Goal: Transaction & Acquisition: Purchase product/service

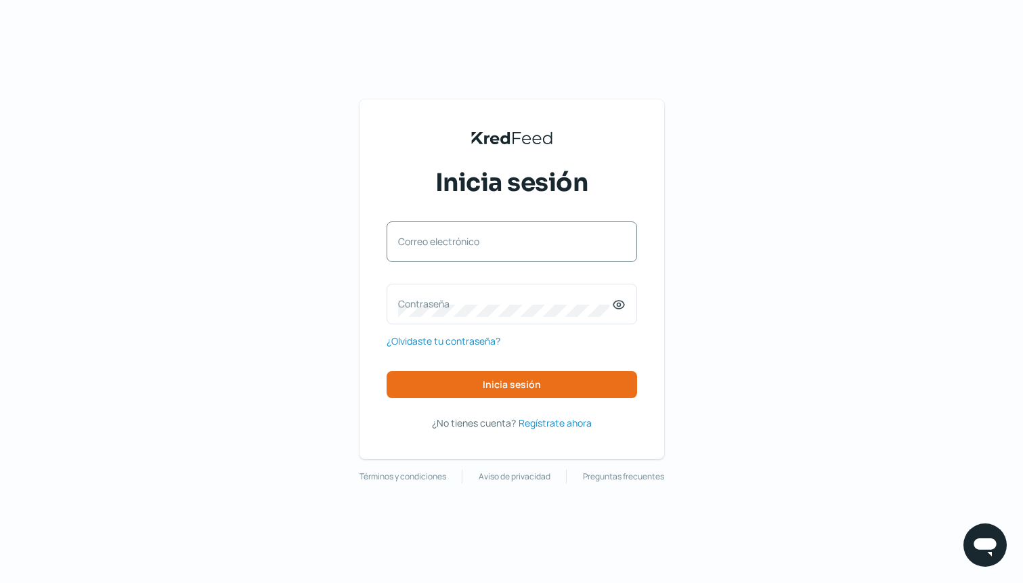
click at [467, 232] on div "Correo electrónico" at bounding box center [512, 241] width 250 height 41
type input "[EMAIL_ADDRESS][DOMAIN_NAME]"
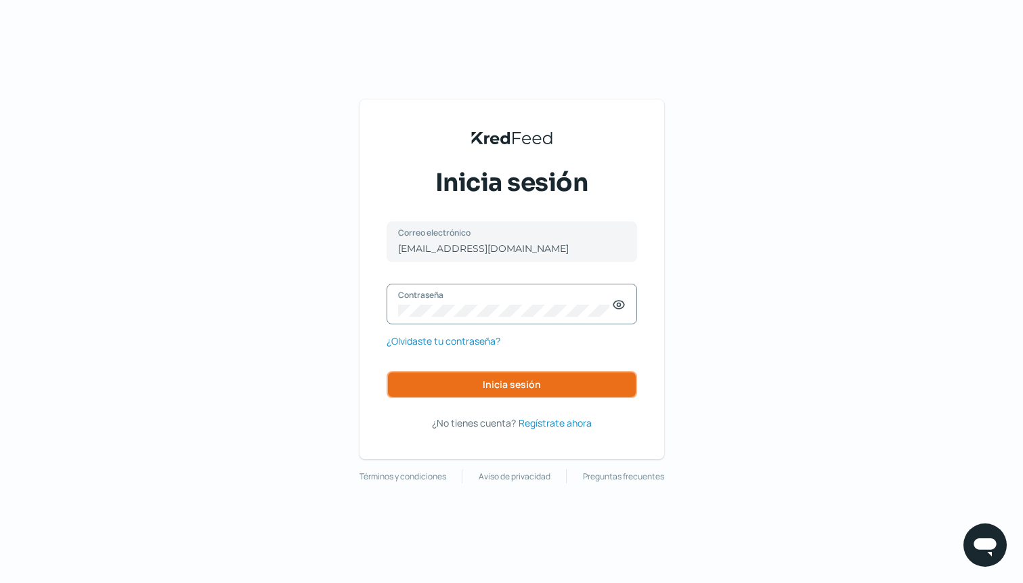
click at [561, 389] on button "Inicia sesión" at bounding box center [512, 384] width 250 height 27
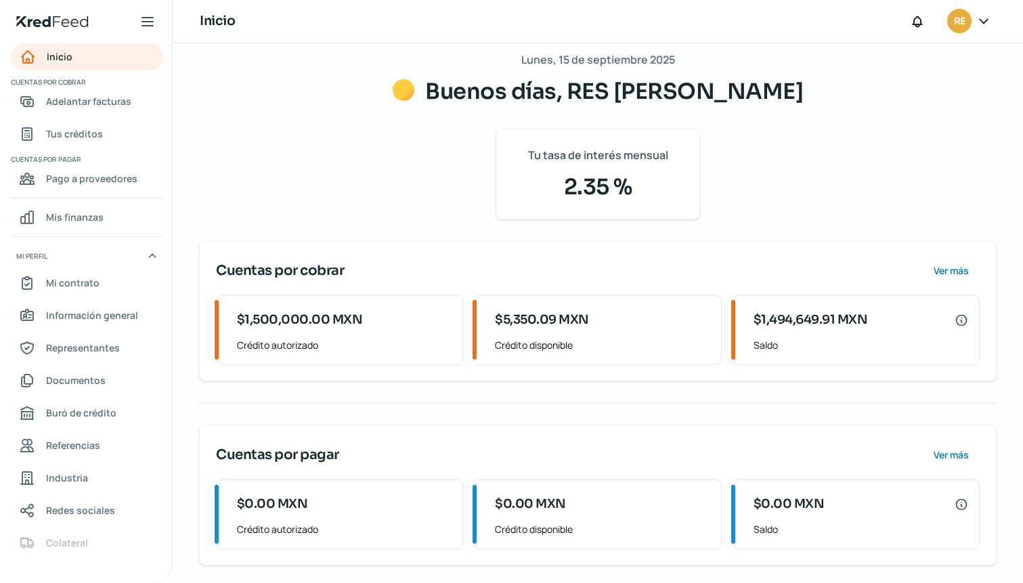
scroll to position [19, 0]
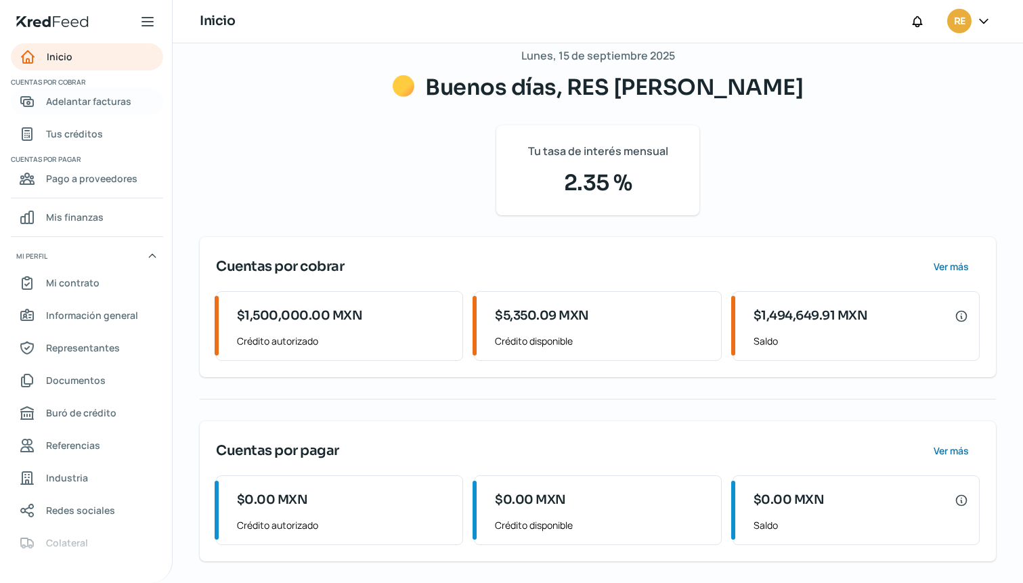
click at [90, 100] on span "Adelantar facturas" at bounding box center [88, 101] width 85 height 17
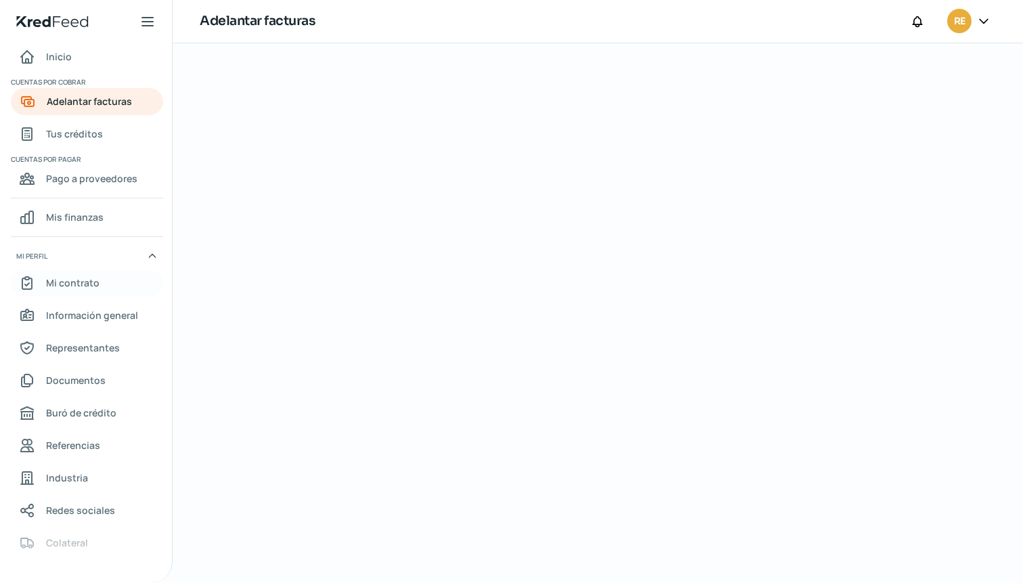
click at [76, 286] on span "Mi contrato" at bounding box center [72, 282] width 53 height 17
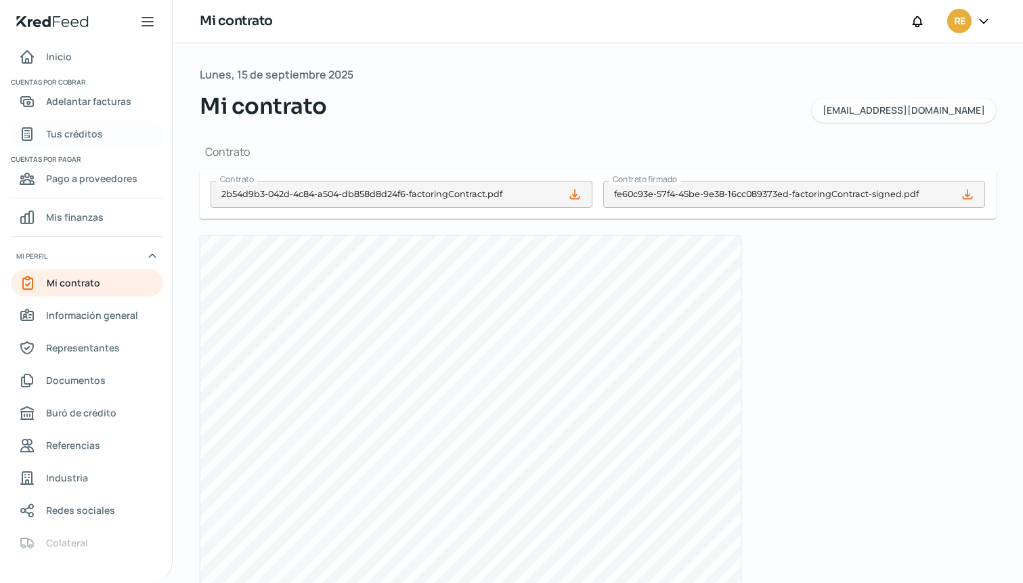
click at [70, 138] on span "Tus créditos" at bounding box center [74, 133] width 57 height 17
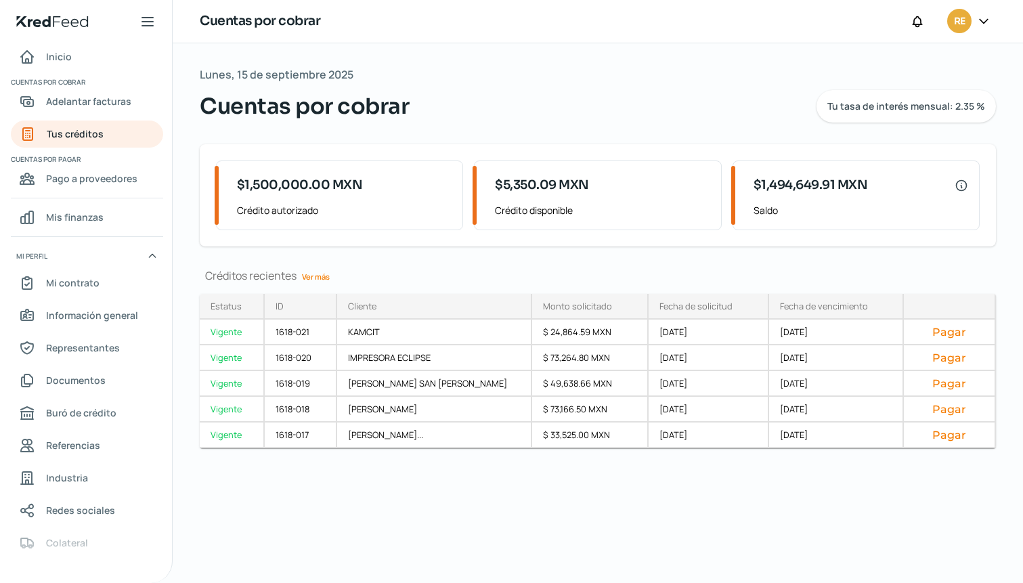
click at [315, 275] on link "Ver más" at bounding box center [315, 276] width 39 height 21
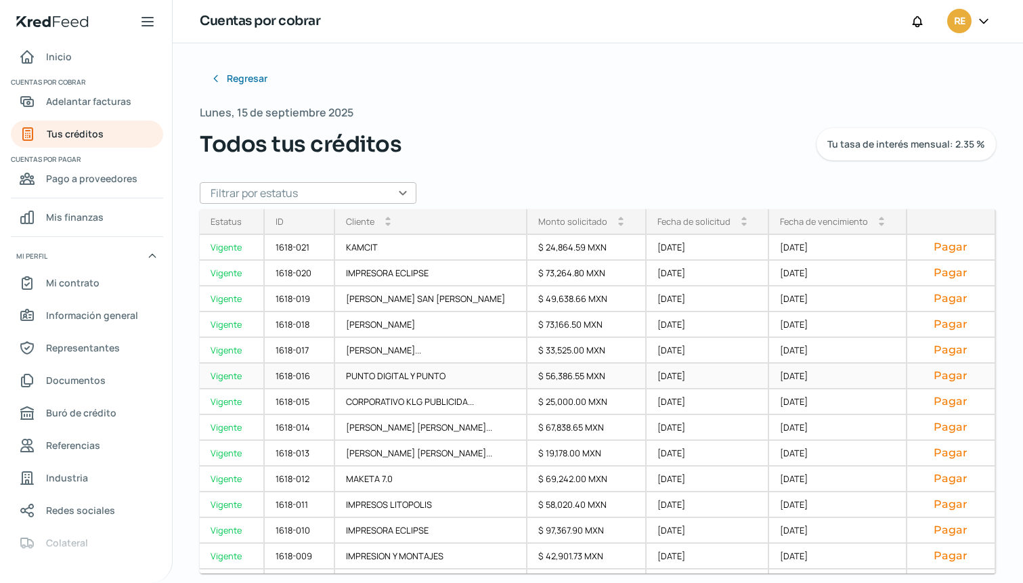
click at [946, 379] on button "Pagar" at bounding box center [951, 376] width 66 height 14
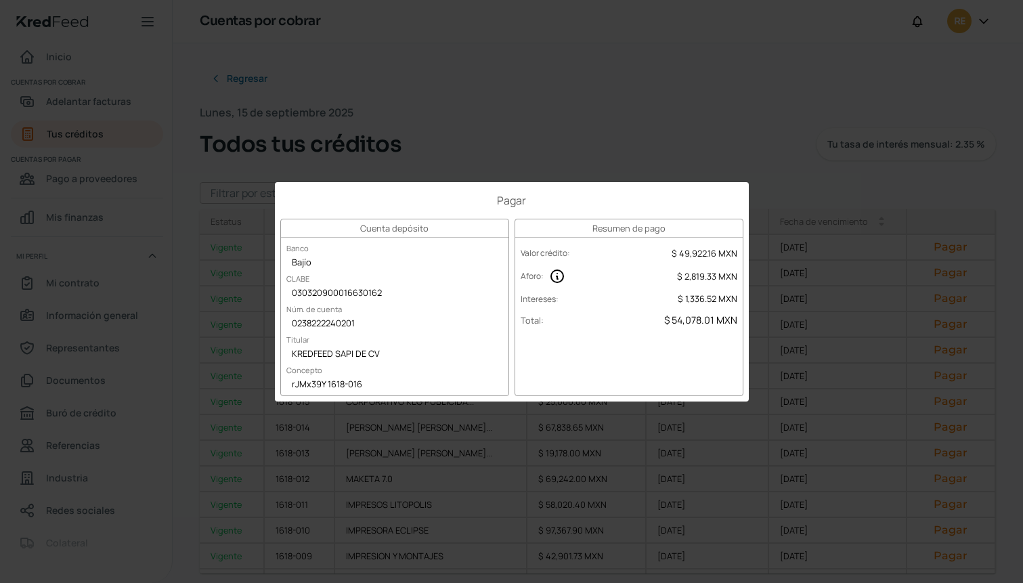
click at [449, 138] on div "Pagar Cuenta depósito Banco Bajío CLABE 030320900016630162 Núm. de cuenta 02382…" at bounding box center [511, 291] width 1023 height 583
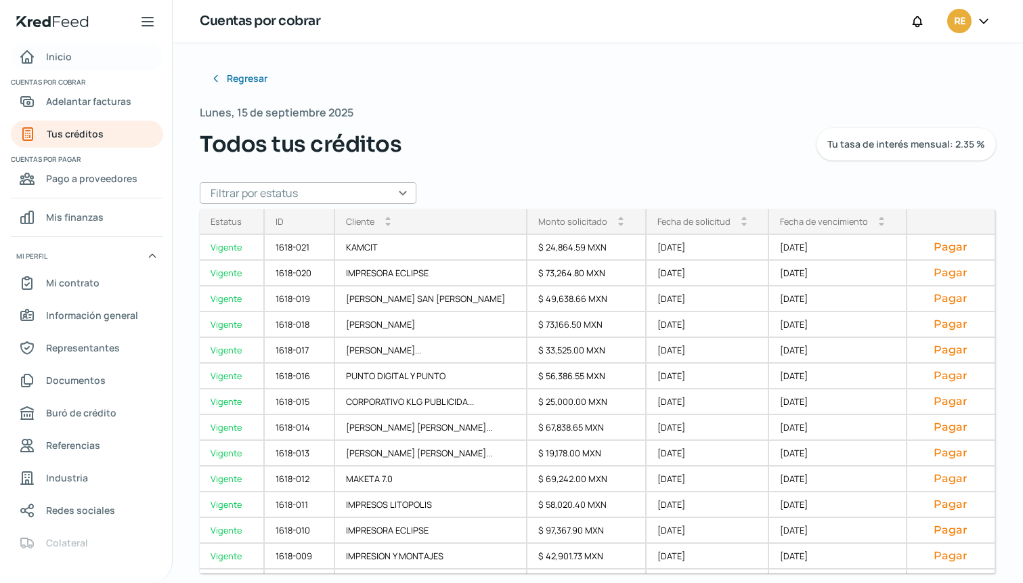
click at [51, 56] on span "Inicio" at bounding box center [59, 56] width 26 height 17
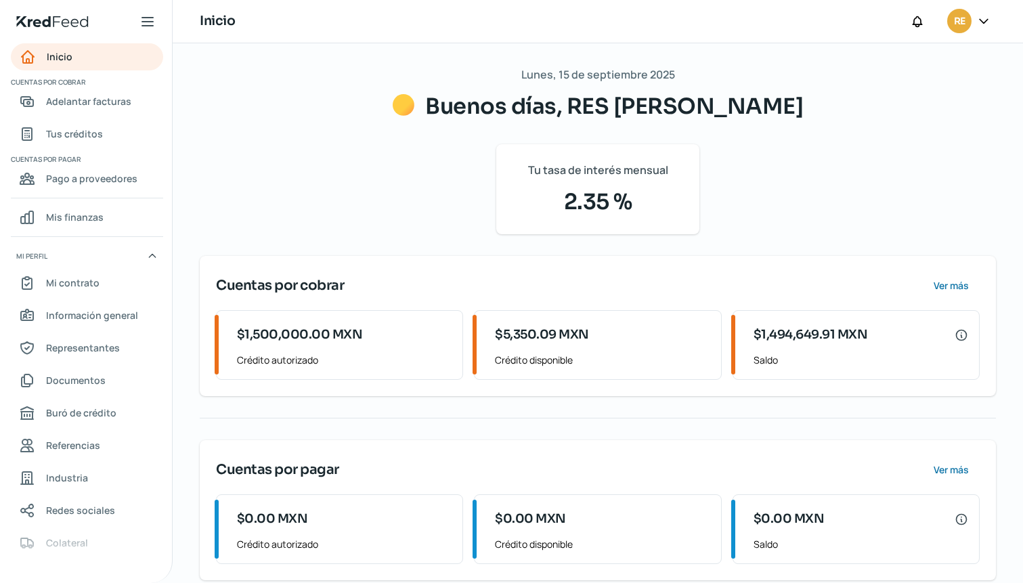
scroll to position [19, 0]
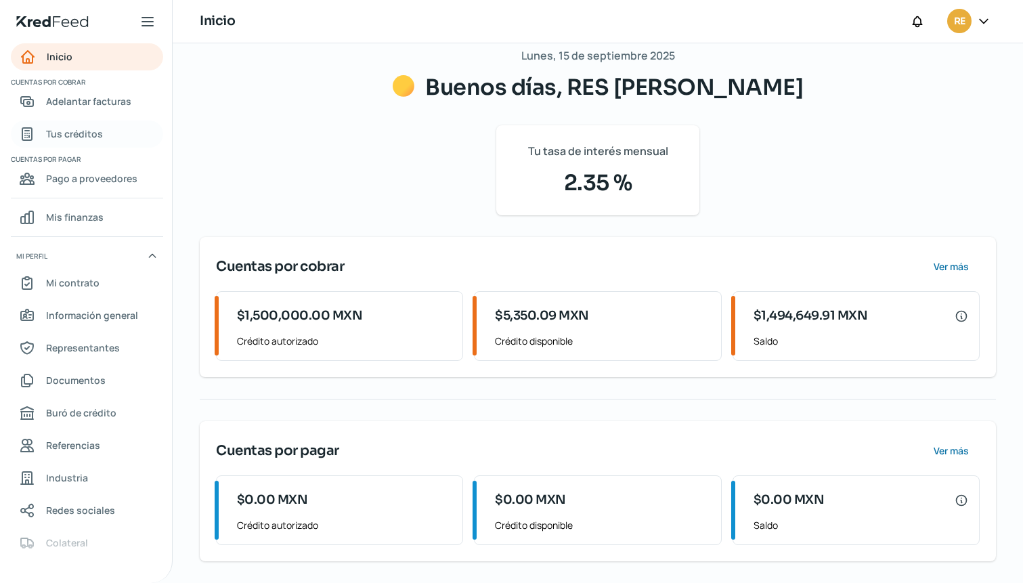
click at [63, 135] on span "Tus créditos" at bounding box center [74, 133] width 57 height 17
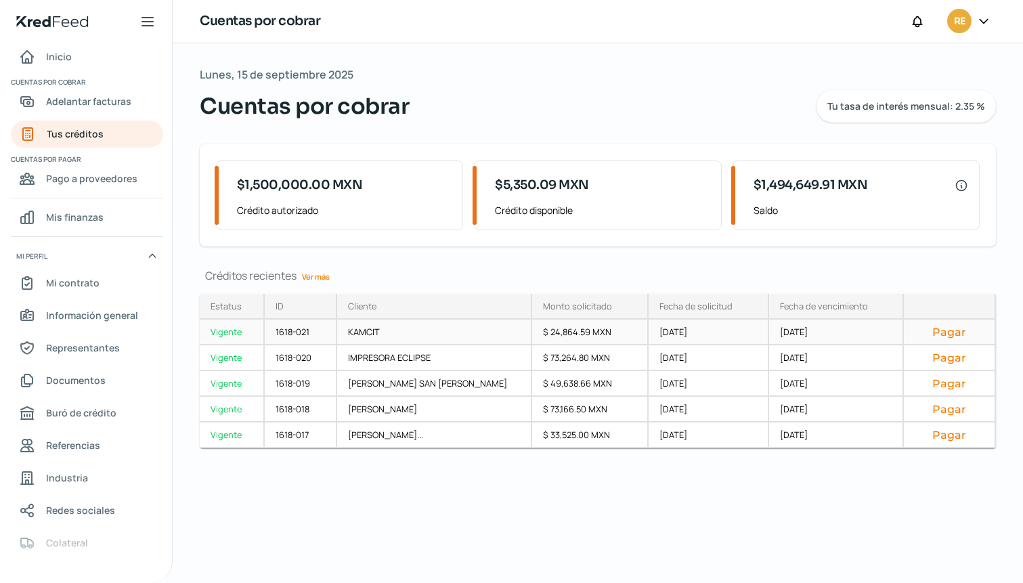
click at [233, 334] on div "Vigente" at bounding box center [232, 332] width 65 height 26
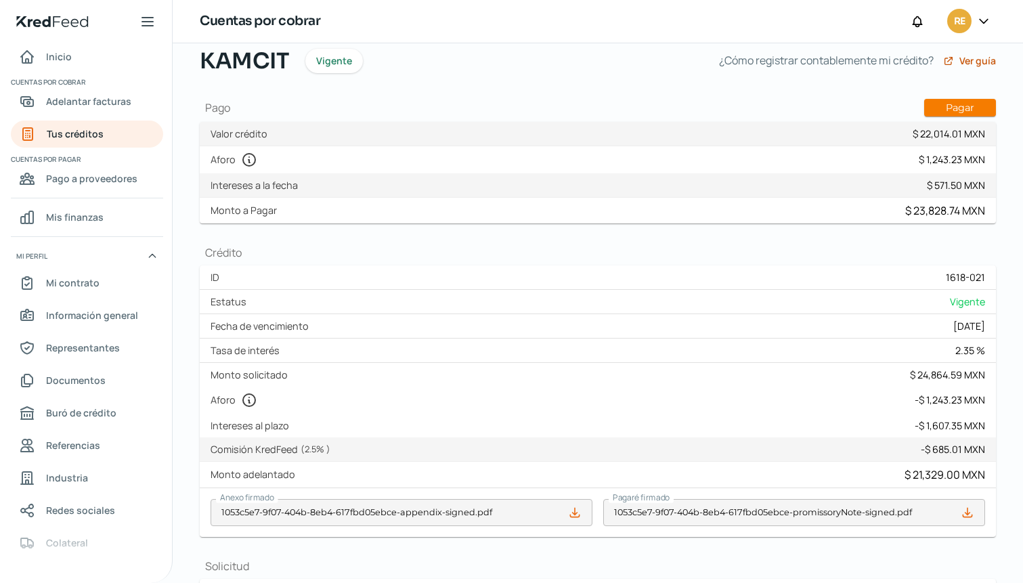
scroll to position [60, 0]
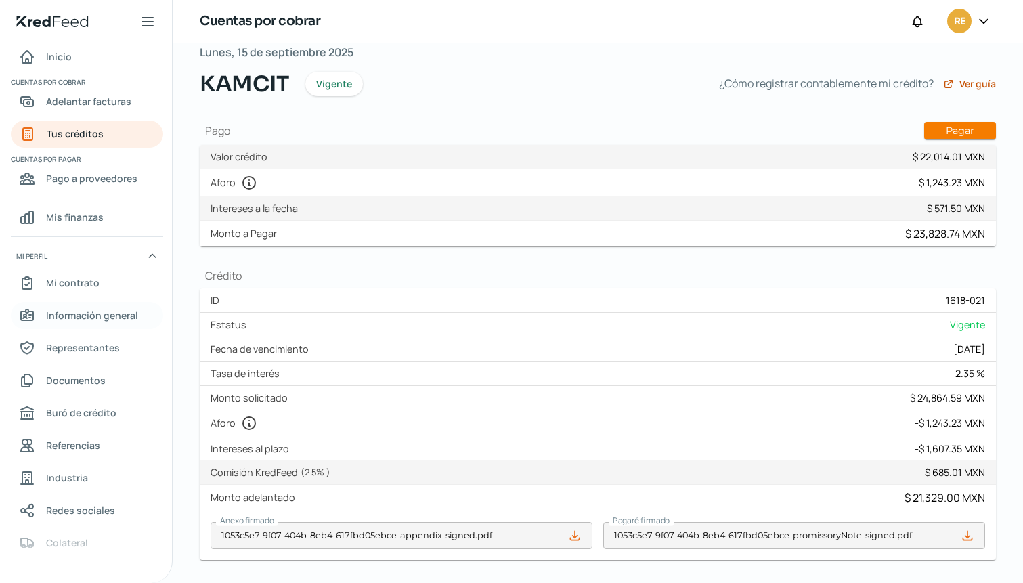
click at [97, 313] on span "Información general" at bounding box center [92, 315] width 92 height 17
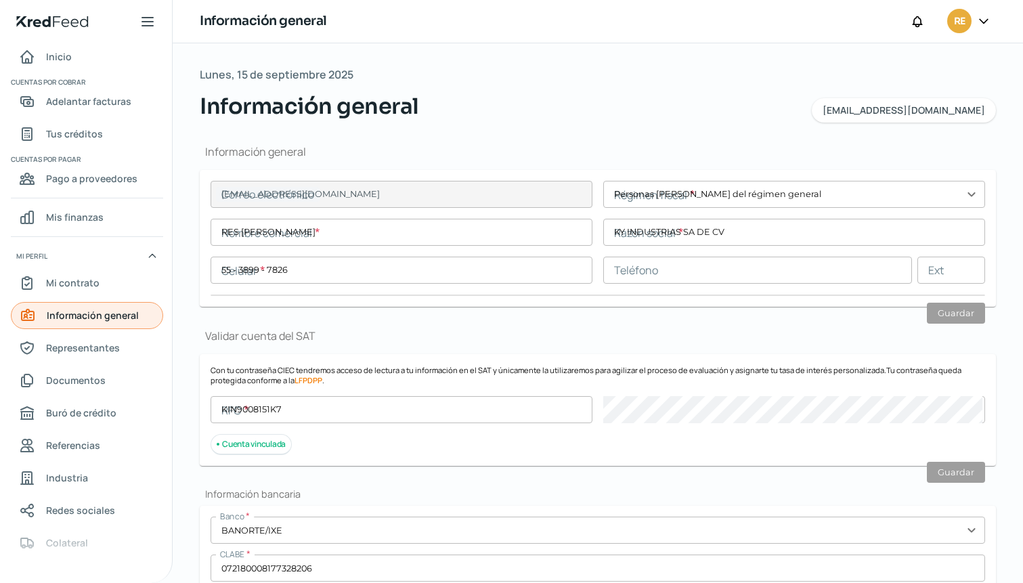
type input "[EMAIL_ADDRESS][DOMAIN_NAME]"
type input "Personas [PERSON_NAME] del régimen general"
type input "RES [PERSON_NAME]"
type input "55 - 3899 - 7826"
type input "KIN9008151K7"
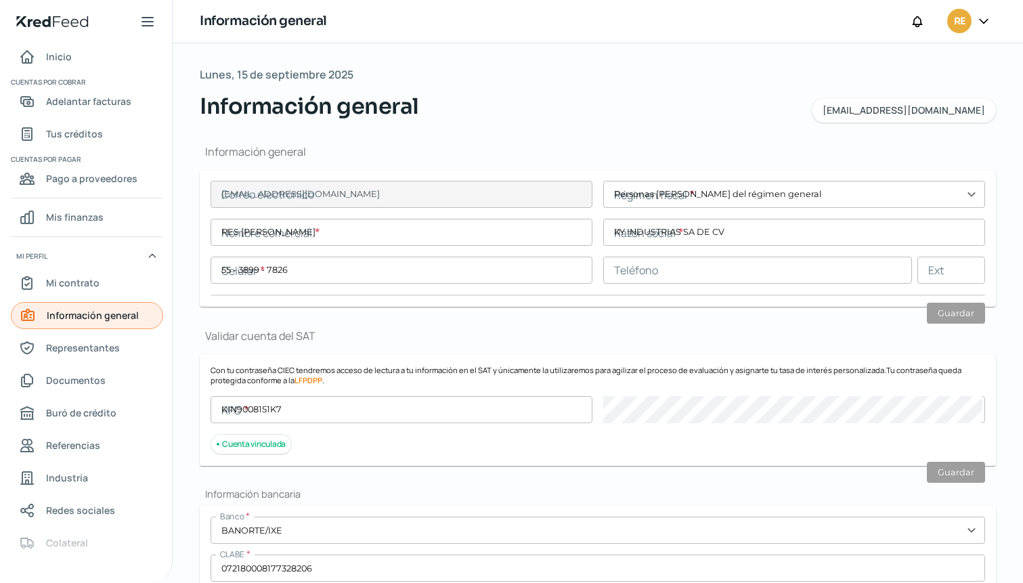
type input "CALLE 5"
type input "50"
type input "08100"
type input "AGRICOLA PANTITLAN"
type input "IZTACALCO"
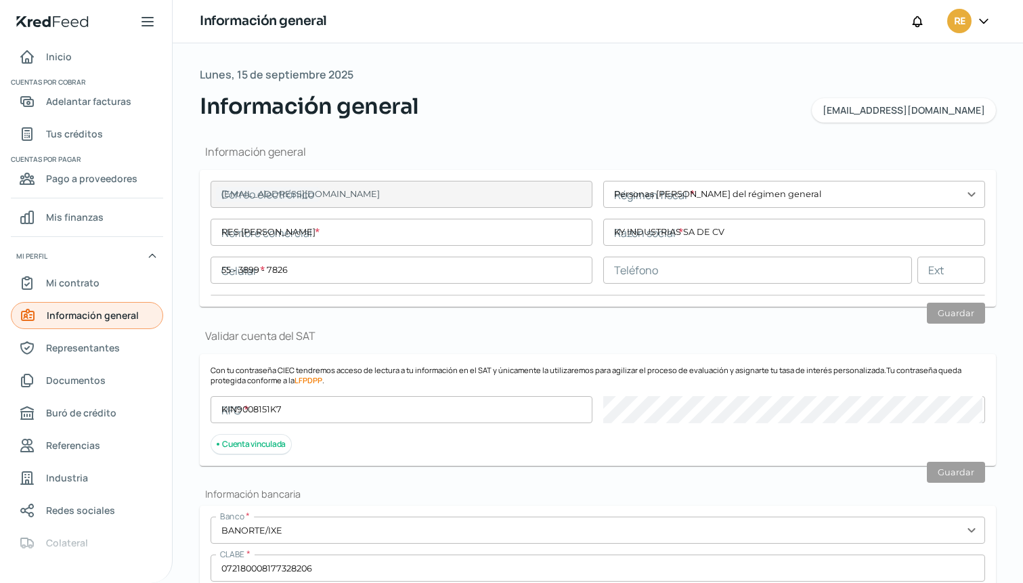
type input "CDMX"
type input "[GEOGRAPHIC_DATA]"
type input "CFE [DATE] KY.pdf"
type input "30"
type input "0"
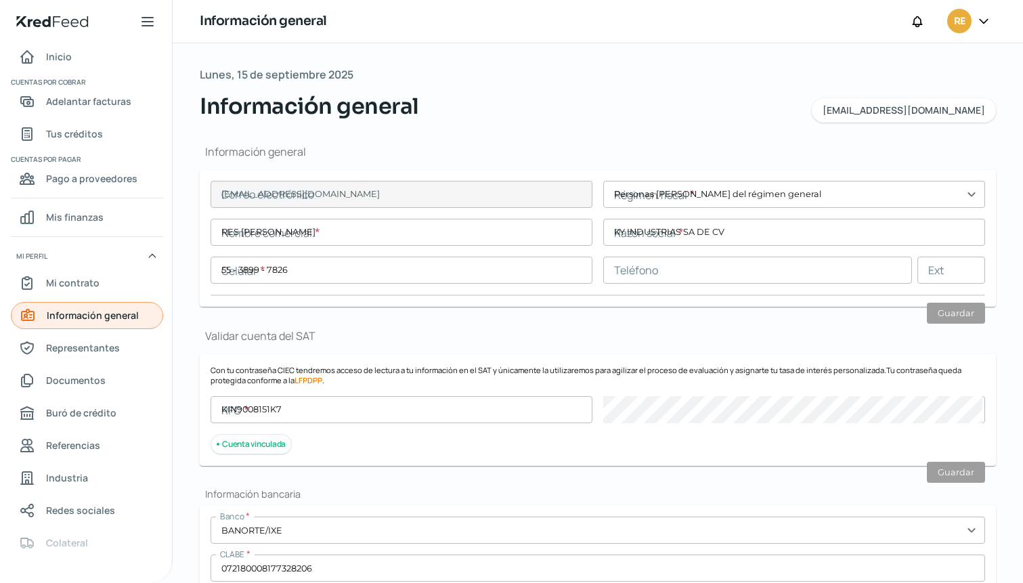
type input "Rentada"
click at [361, 74] on div "[DATE] Información general [EMAIL_ADDRESS][DOMAIN_NAME]" at bounding box center [598, 94] width 796 height 58
click at [74, 348] on span "Representantes" at bounding box center [83, 347] width 74 height 17
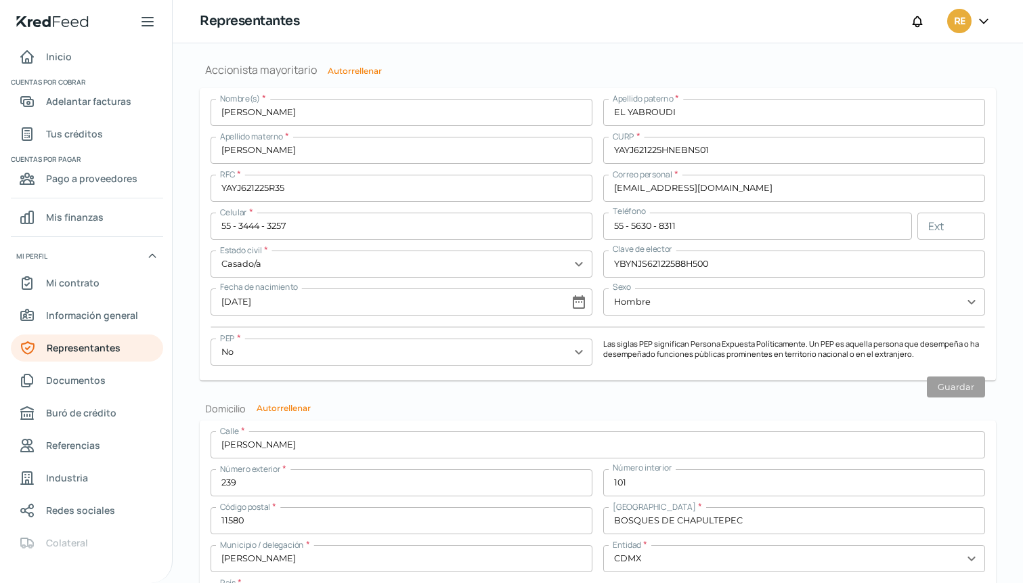
scroll to position [1145, 0]
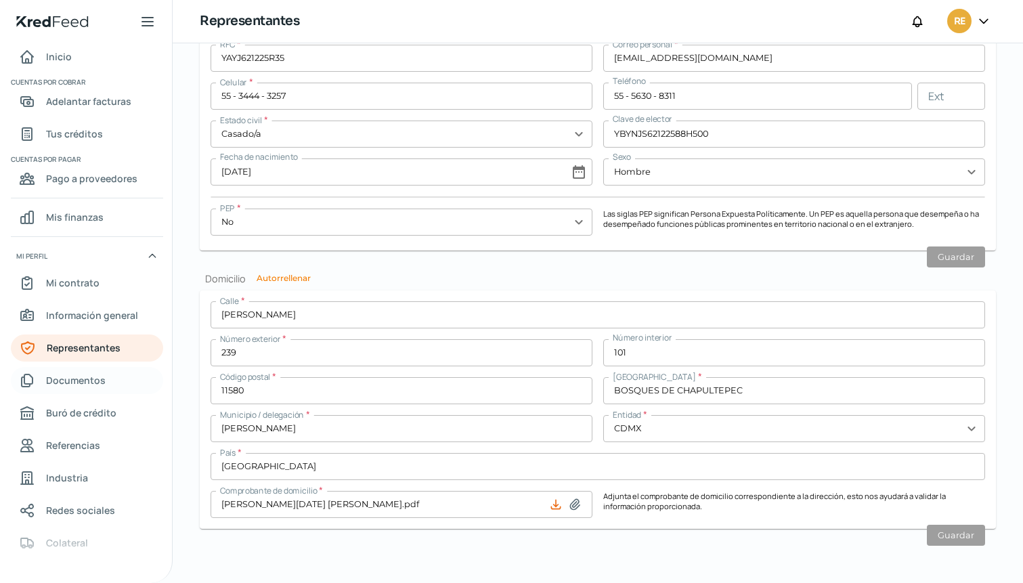
click at [78, 382] on span "Documentos" at bounding box center [76, 380] width 60 height 17
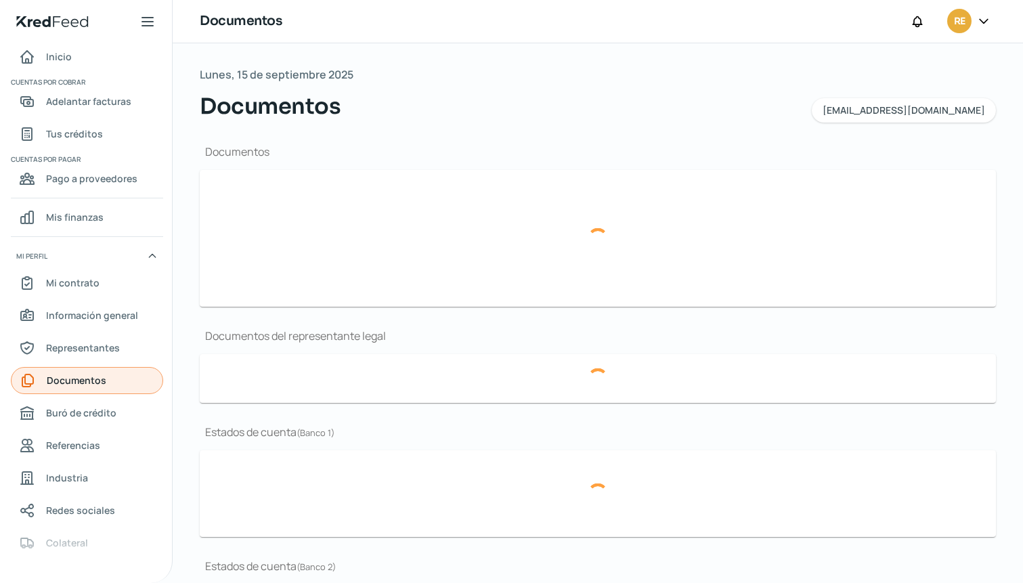
type input "CONSTANCIA DE SITUACION FISCAL KY 011224.pdf"
type input "ESTADO DE RESULTADOS [DATE].pdf"
type input "Analiticas [DATE].pdf"
type input "2820 - [DATE].PDF"
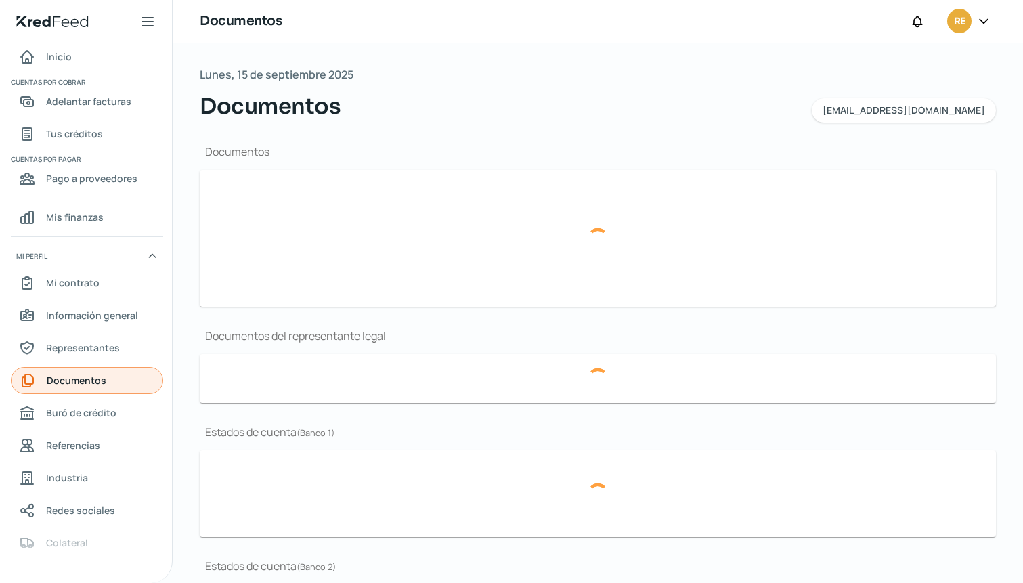
type input "2820 - [DATE].PDF"
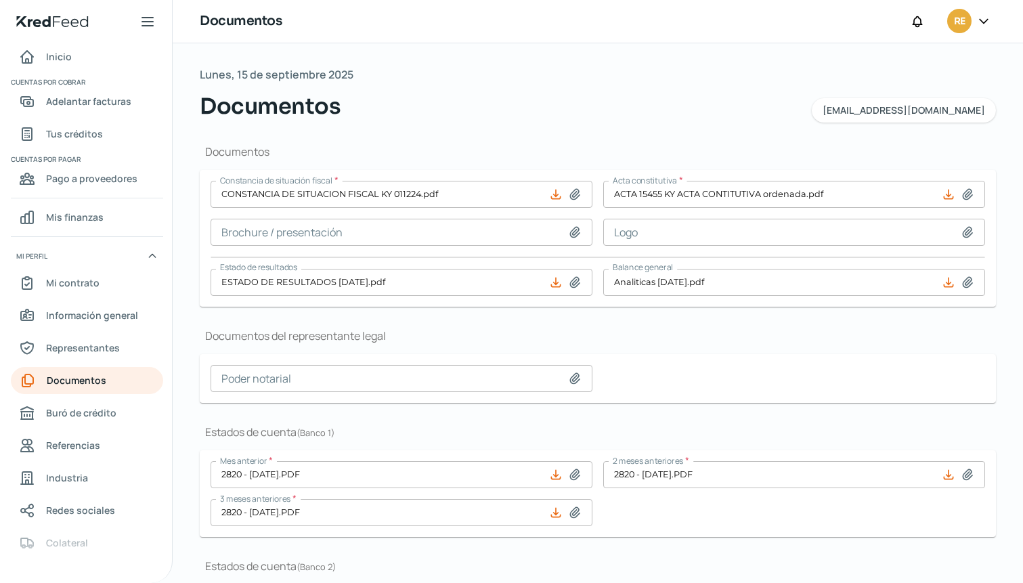
click at [148, 23] on icon at bounding box center [147, 22] width 16 height 16
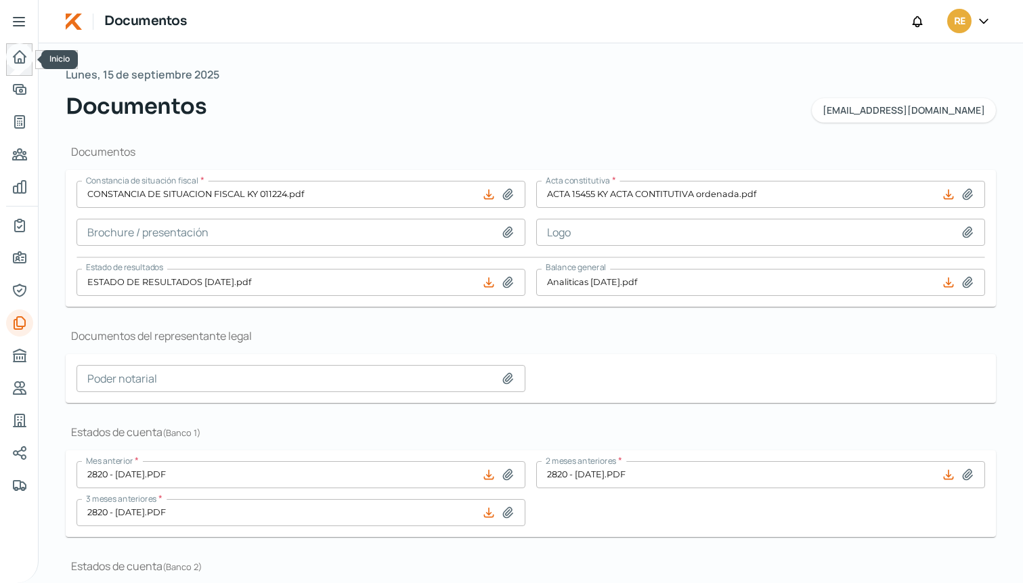
click at [16, 60] on icon "Inicio" at bounding box center [20, 57] width 16 height 16
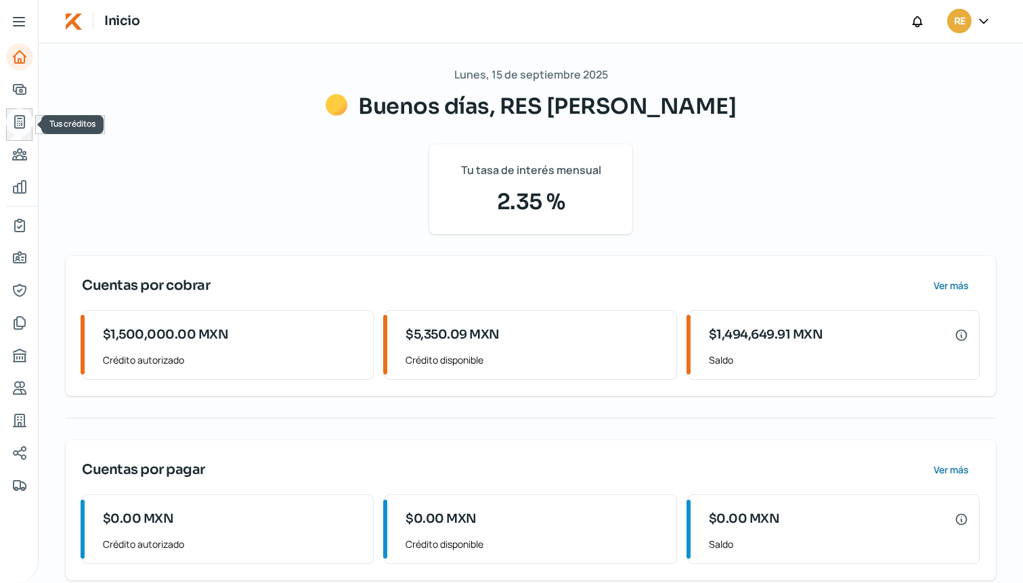
click at [20, 123] on icon "Tus créditos" at bounding box center [20, 122] width 16 height 16
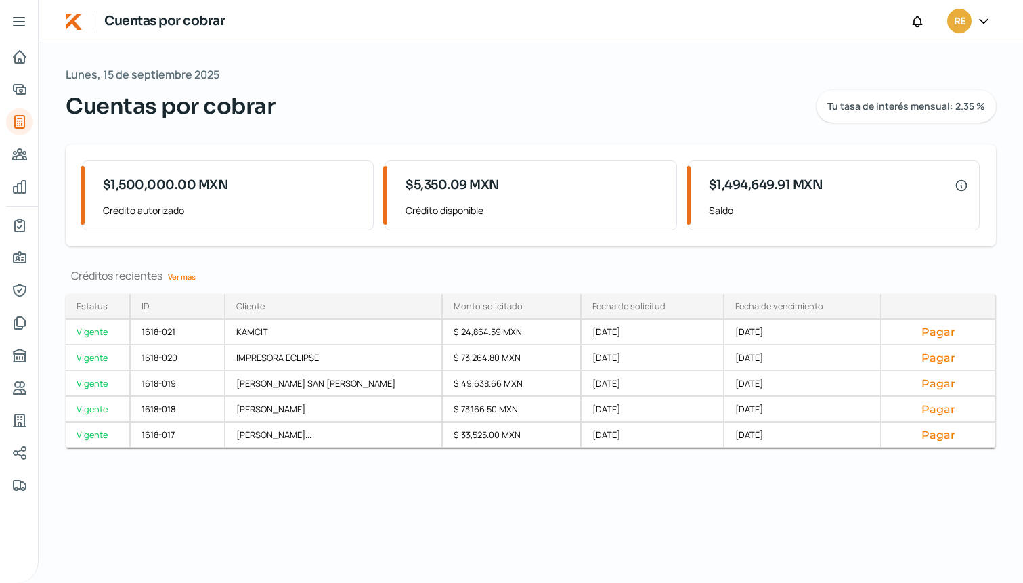
click at [182, 273] on link "Ver más" at bounding box center [181, 276] width 39 height 21
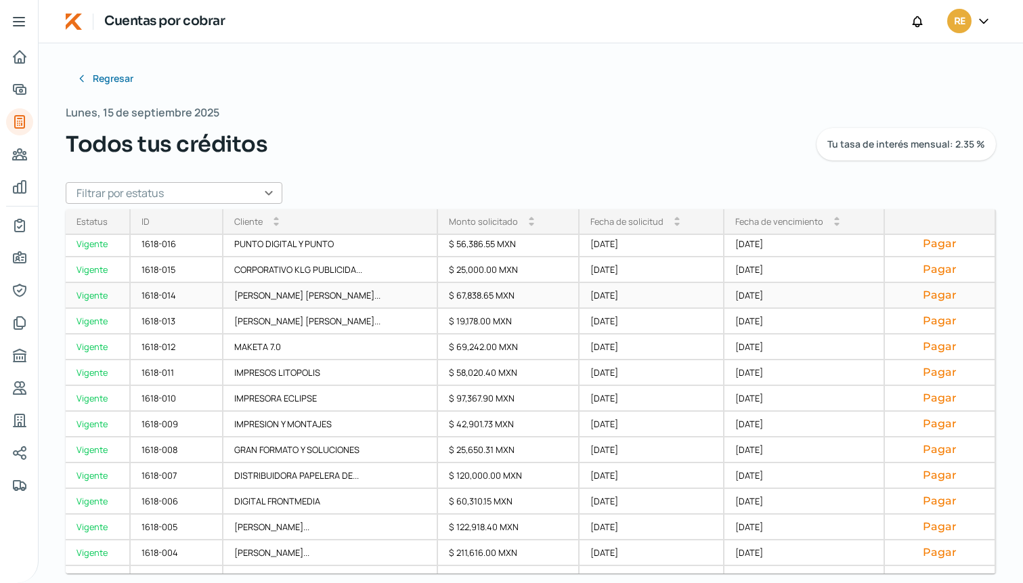
scroll to position [135, 0]
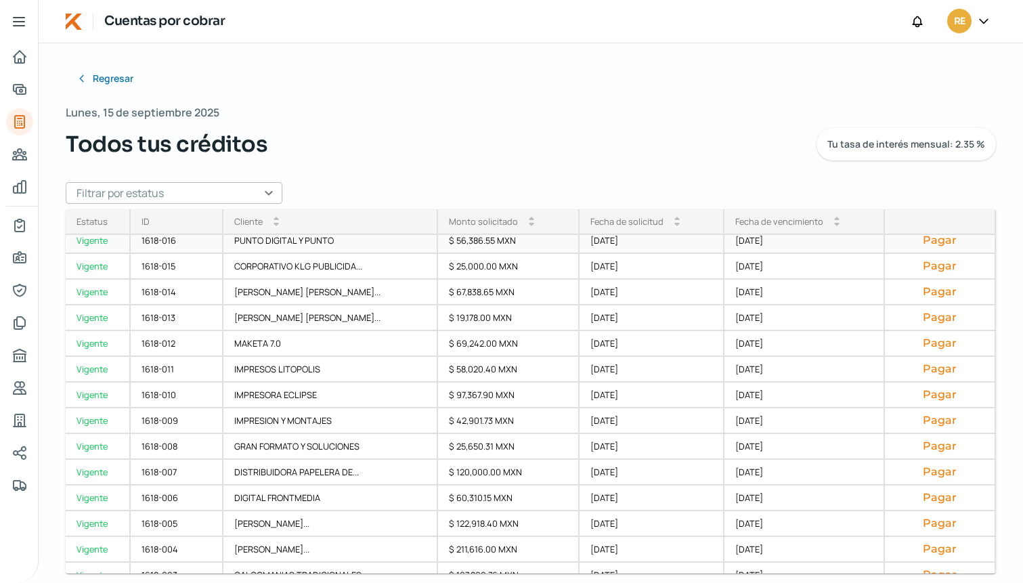
click at [926, 243] on button "Pagar" at bounding box center [940, 241] width 89 height 14
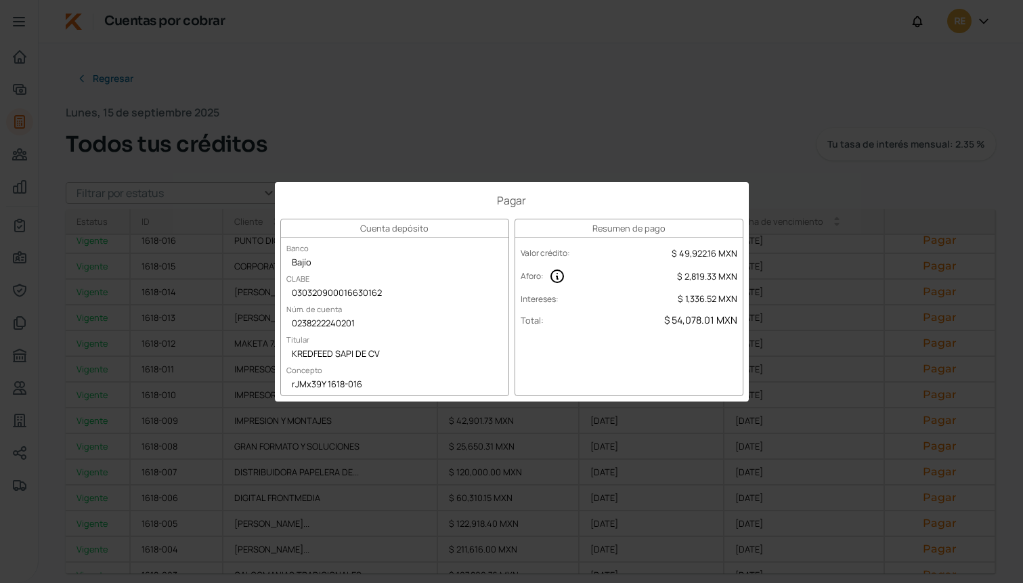
click at [452, 280] on div "Cuenta depósito Banco Bajío CLABE 030320900016630162 Núm. de cuenta 02382222402…" at bounding box center [394, 307] width 229 height 177
click at [674, 366] on div "Resumen de pago Valor crédito : $ 49,922.16 MXN Aforo : $ 2,819.33 MXN Interese…" at bounding box center [628, 307] width 229 height 177
click at [129, 79] on div "Pagar Cuenta depósito Banco Bajío CLABE 030320900016630162 Núm. de cuenta 02382…" at bounding box center [511, 291] width 1023 height 583
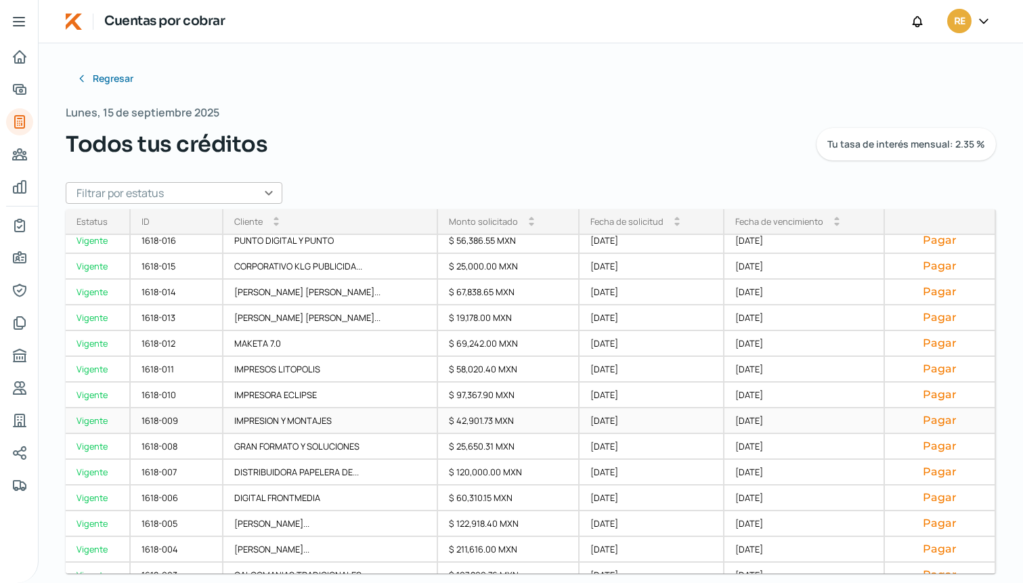
click at [932, 422] on button "Pagar" at bounding box center [940, 421] width 89 height 14
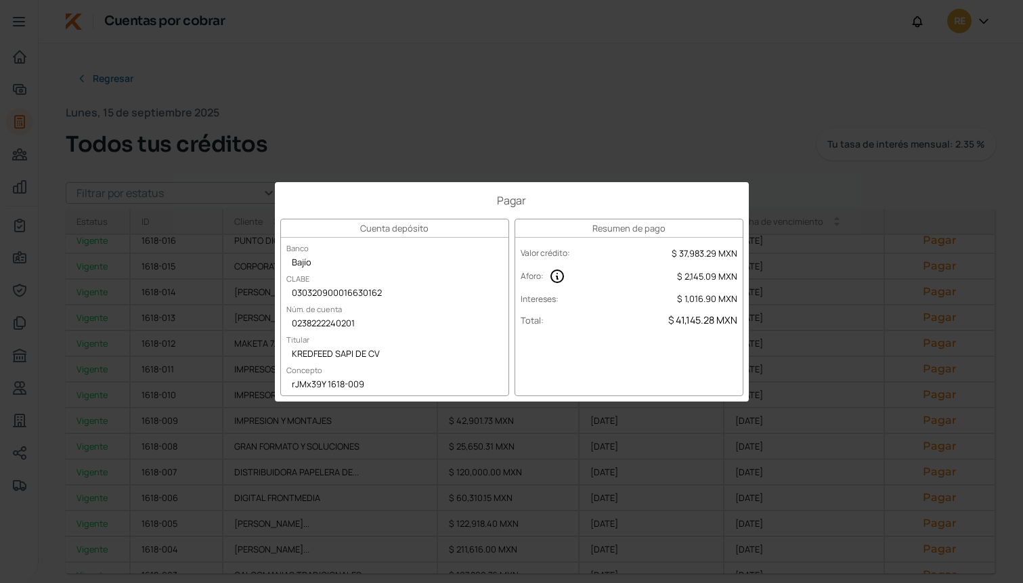
click at [858, 211] on div "Pagar Cuenta depósito Banco Bajío CLABE 030320900016630162 Núm. de cuenta 02382…" at bounding box center [511, 291] width 1023 height 583
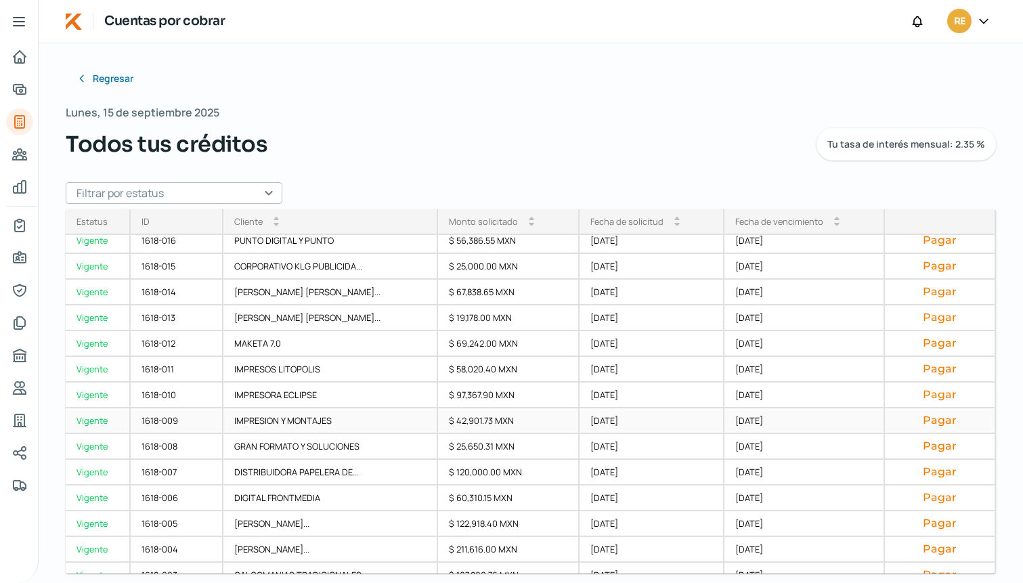
click at [937, 420] on button "Pagar" at bounding box center [940, 421] width 89 height 14
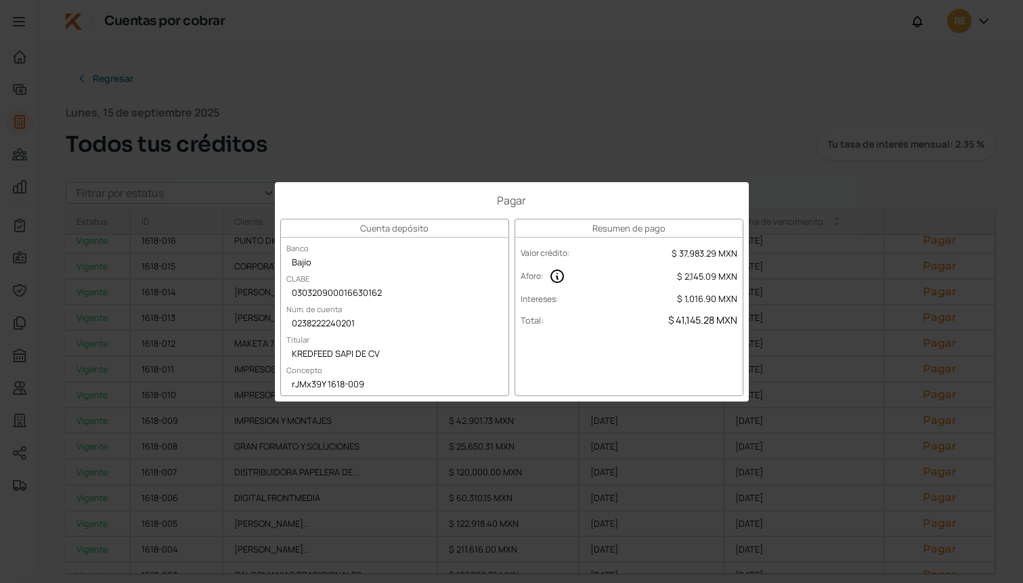
click at [937, 488] on div "Pagar Cuenta depósito Banco Bajío CLABE 030320900016630162 Núm. de cuenta 02382…" at bounding box center [511, 291] width 1023 height 583
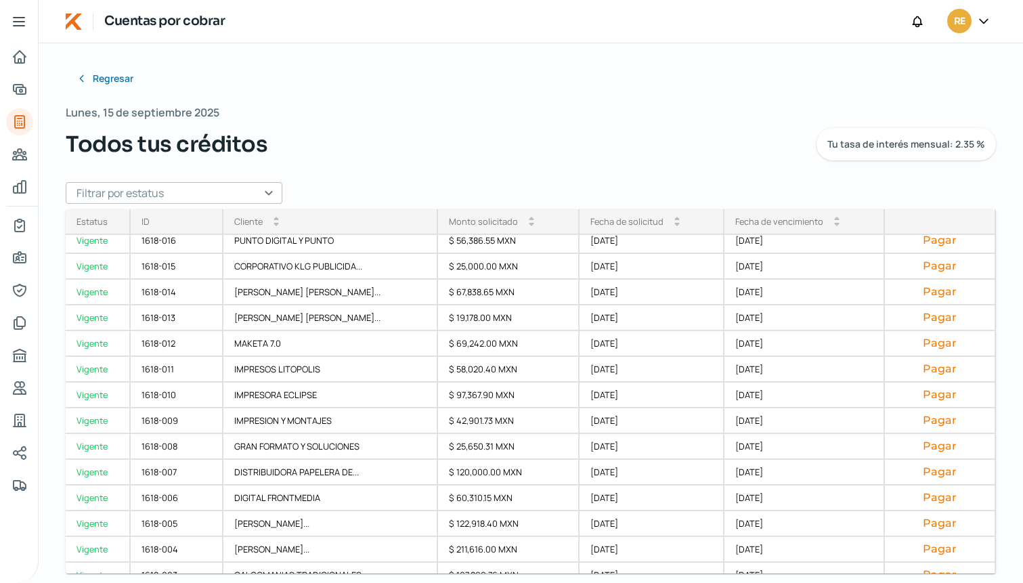
click at [757, 169] on div "Regresar [DATE] Todos tus créditos Tu tasa de interés mensual: 2.35 % Filtrar p…" at bounding box center [531, 272] width 930 height 414
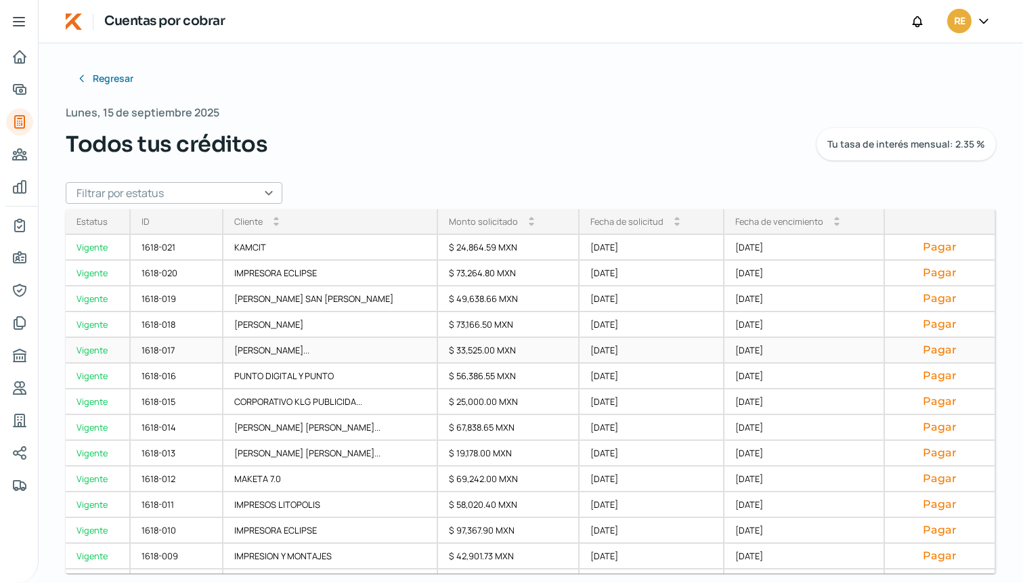
click at [937, 347] on button "Pagar" at bounding box center [940, 350] width 89 height 14
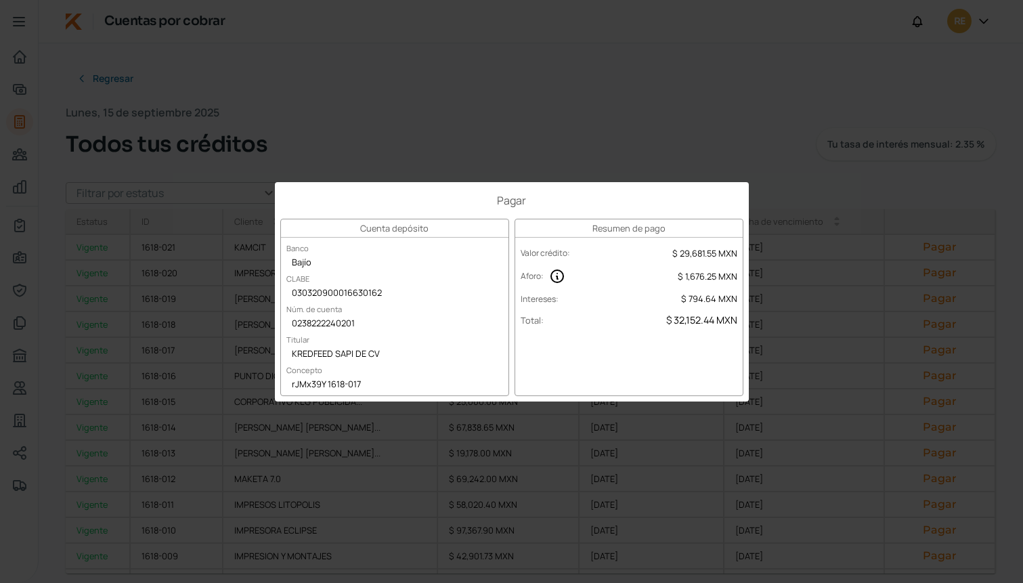
click at [835, 428] on div "Pagar Cuenta depósito Banco Bajío CLABE 030320900016630162 Núm. de cuenta 02382…" at bounding box center [511, 291] width 1023 height 583
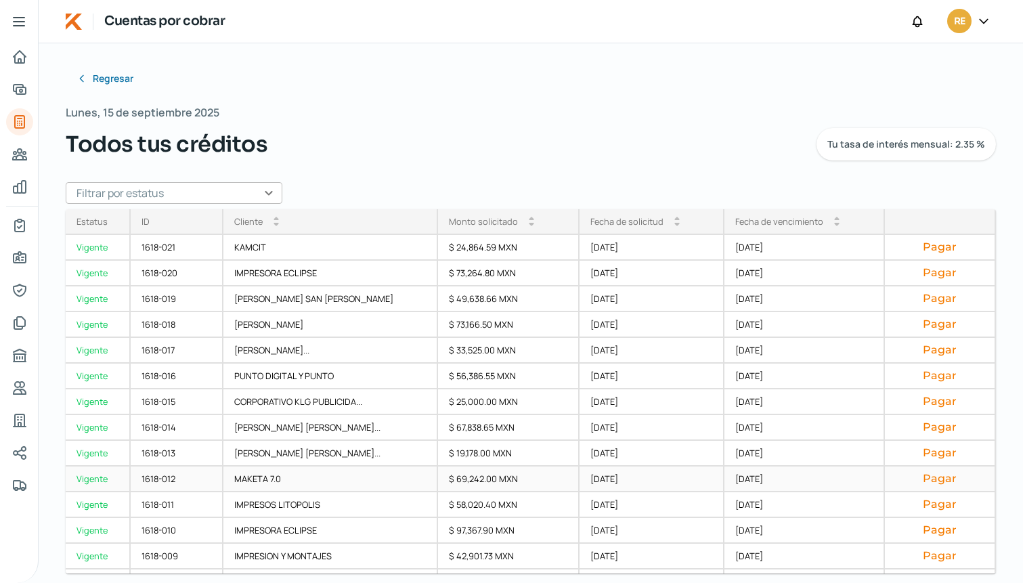
click at [928, 478] on button "Pagar" at bounding box center [940, 479] width 89 height 14
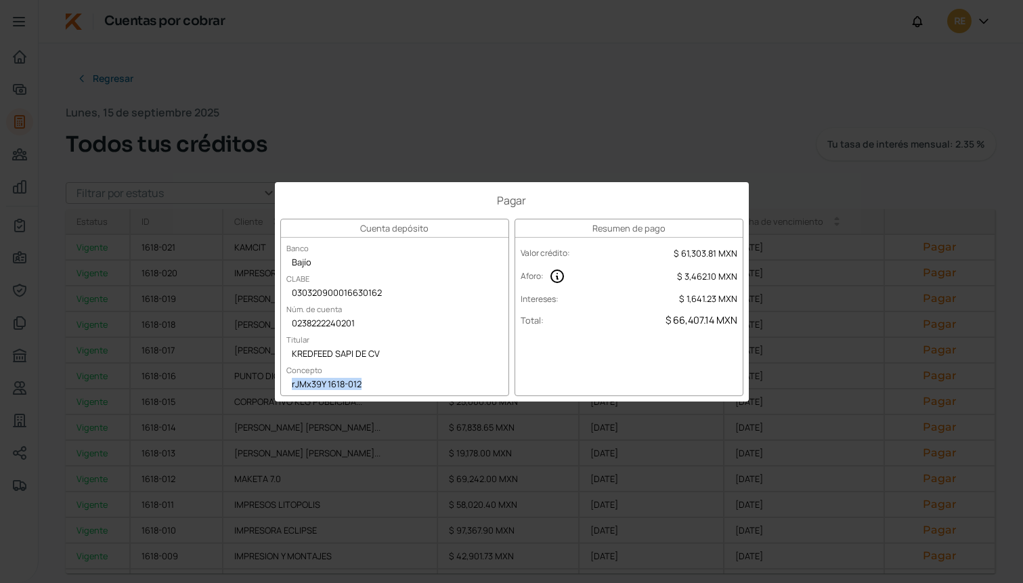
click at [428, 143] on div "Pagar Cuenta depósito Banco Bajío CLABE 030320900016630162 Núm. de cuenta 02382…" at bounding box center [511, 291] width 1023 height 583
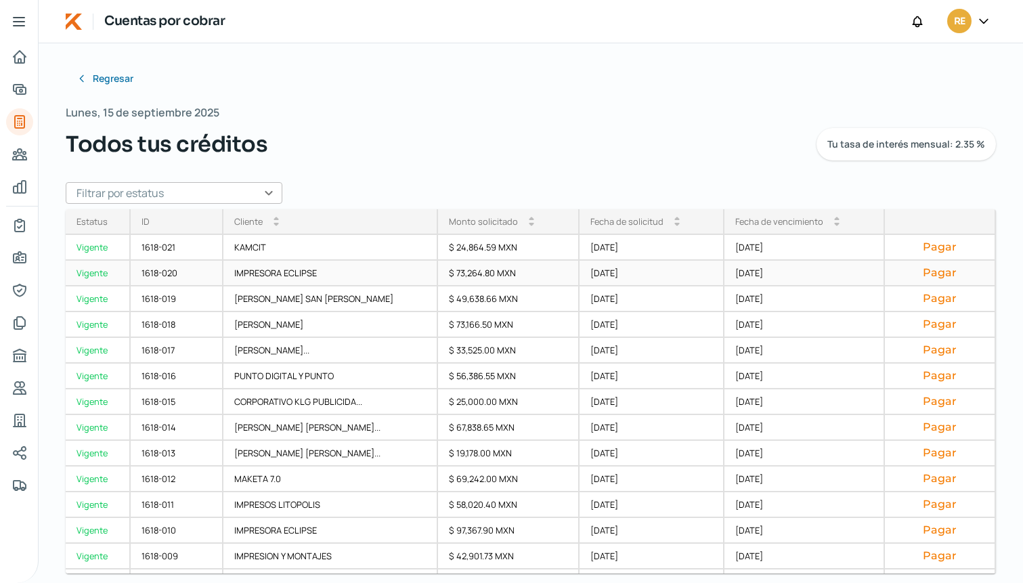
click at [914, 273] on button "Pagar" at bounding box center [940, 273] width 89 height 14
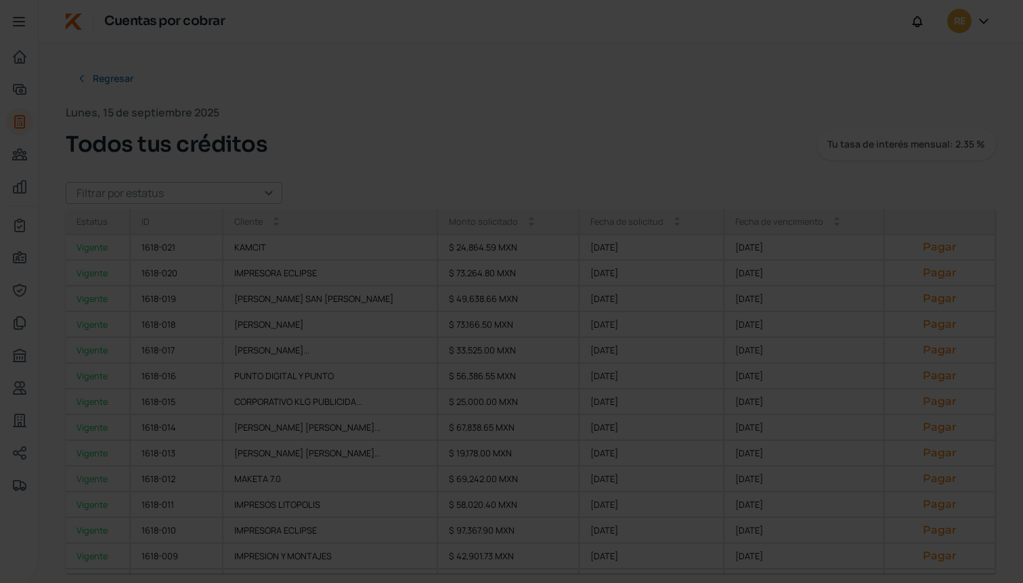
click at [469, 219] on div at bounding box center [511, 291] width 1023 height 583
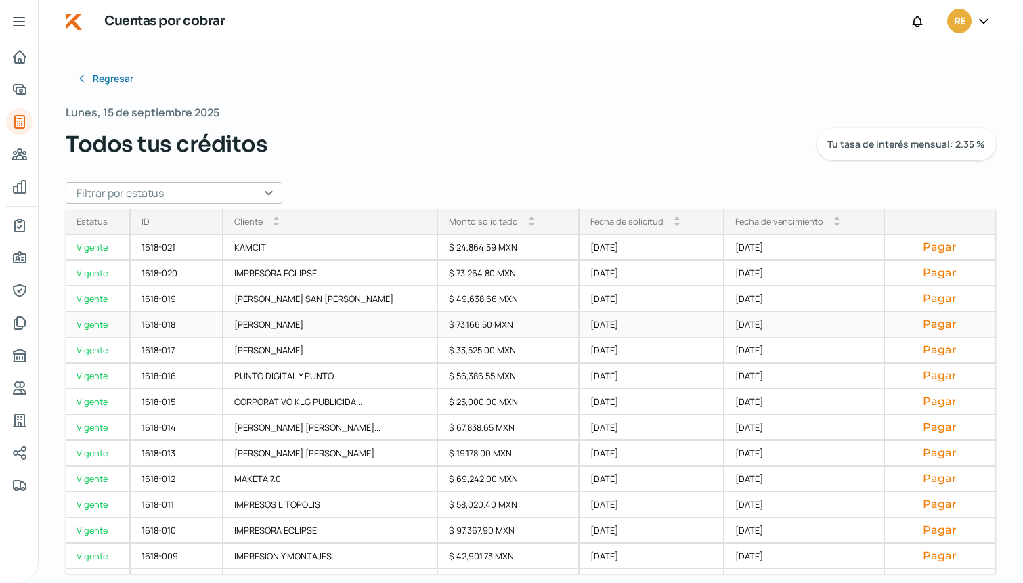
click at [932, 323] on button "Pagar" at bounding box center [940, 324] width 89 height 14
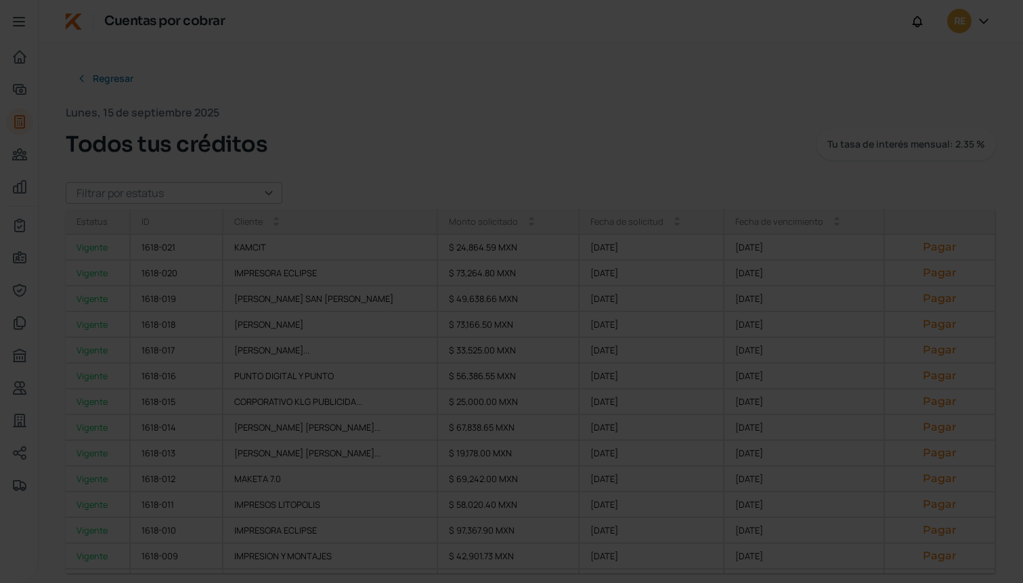
click at [431, 66] on div at bounding box center [511, 291] width 1023 height 583
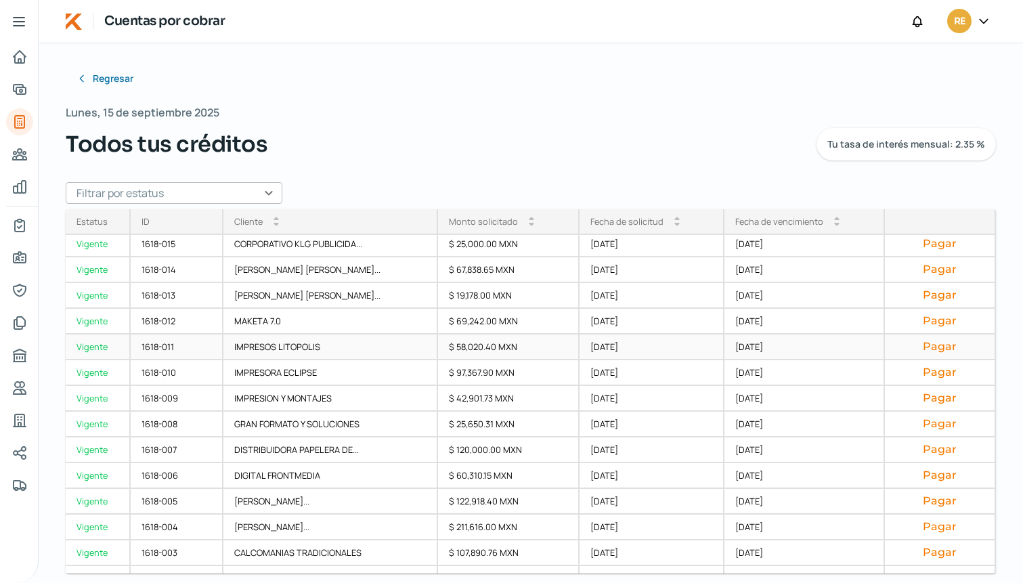
scroll to position [134, 0]
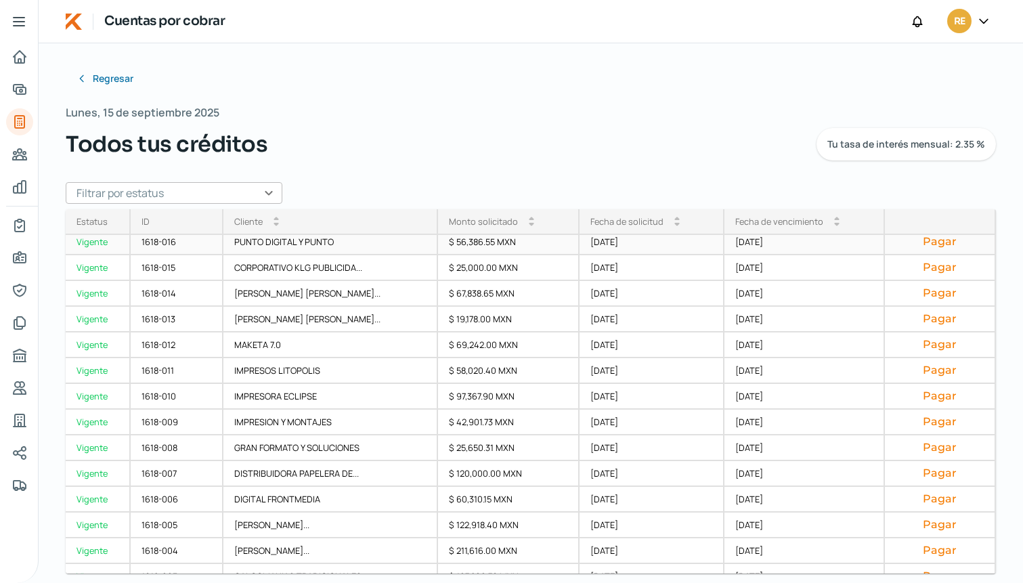
click at [925, 243] on button "Pagar" at bounding box center [940, 242] width 89 height 14
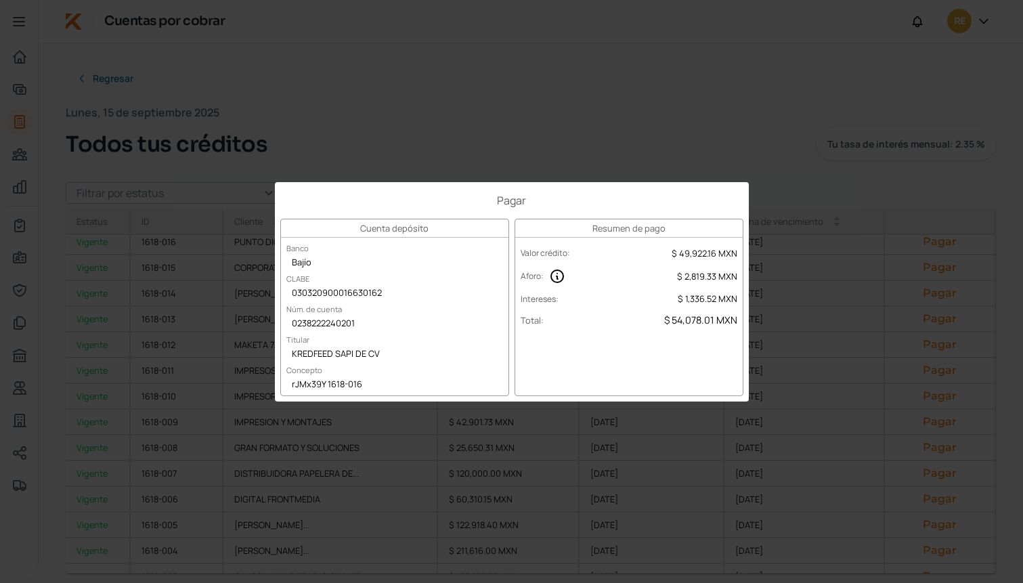
click at [644, 196] on h1 "Pagar" at bounding box center [511, 200] width 463 height 15
click at [734, 124] on div "Pagar Cuenta depósito Banco Bajío CLABE 030320900016630162 Núm. de cuenta 02382…" at bounding box center [511, 291] width 1023 height 583
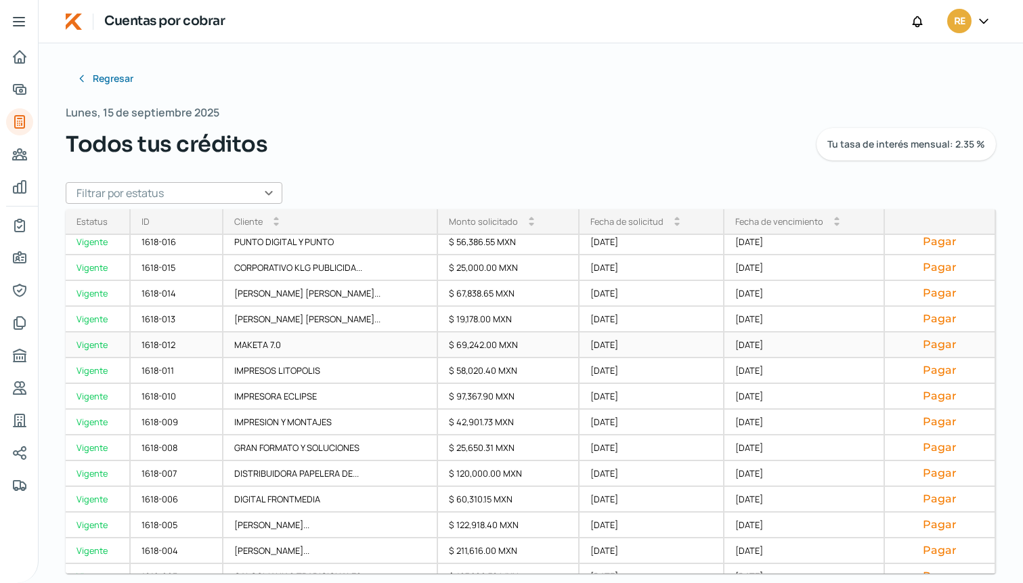
click at [932, 349] on button "Pagar" at bounding box center [940, 345] width 89 height 14
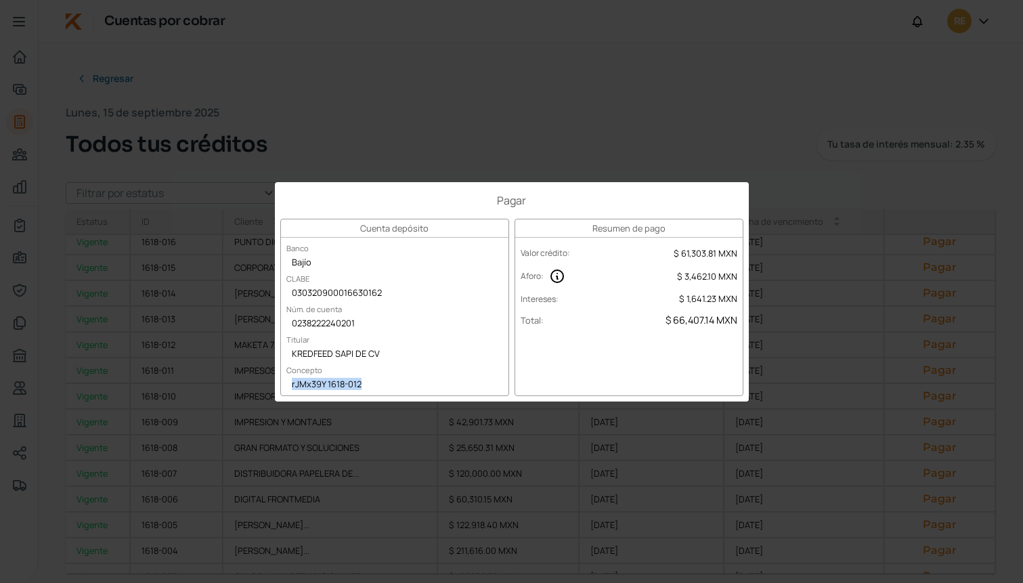
click at [26, 355] on div "Pagar Cuenta depósito Banco Bajío CLABE 030320900016630162 Núm. de cuenta 02382…" at bounding box center [511, 291] width 1023 height 583
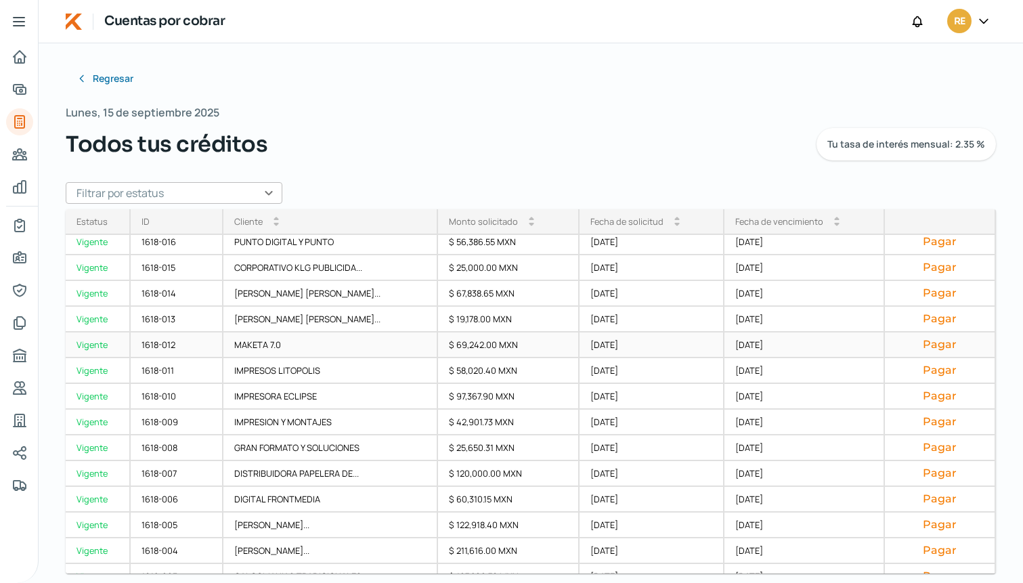
click at [924, 340] on button "Pagar" at bounding box center [940, 345] width 89 height 14
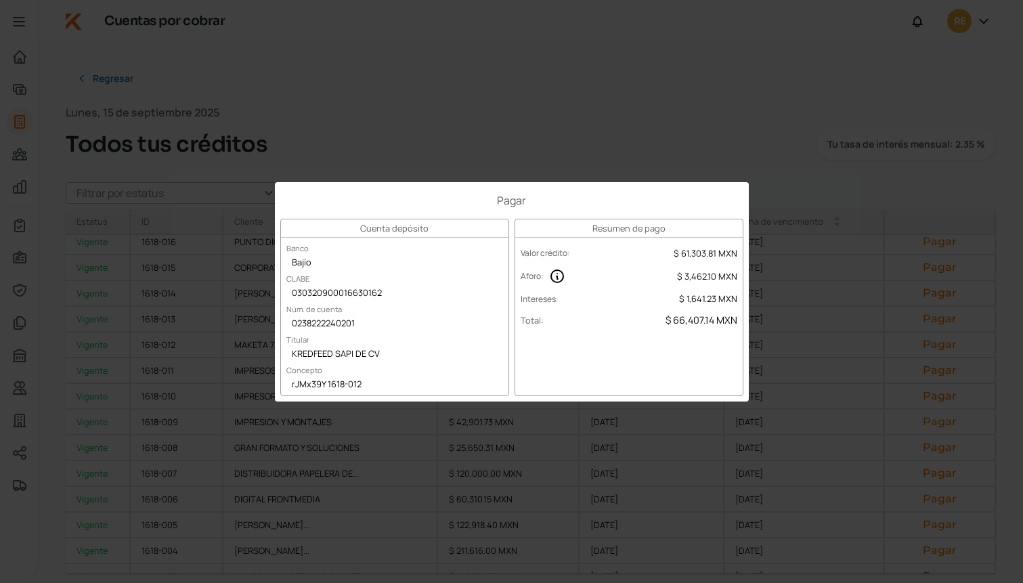
click at [57, 77] on div "Pagar Cuenta depósito Banco Bajío CLABE 030320900016630162 Núm. de cuenta 02382…" at bounding box center [511, 291] width 1023 height 583
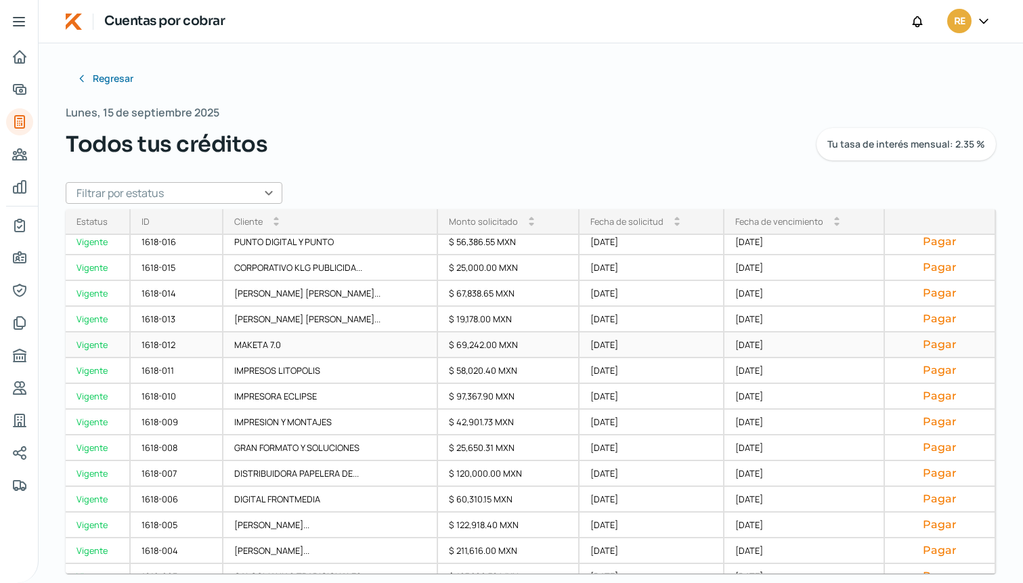
click at [934, 345] on button "Pagar" at bounding box center [940, 345] width 89 height 14
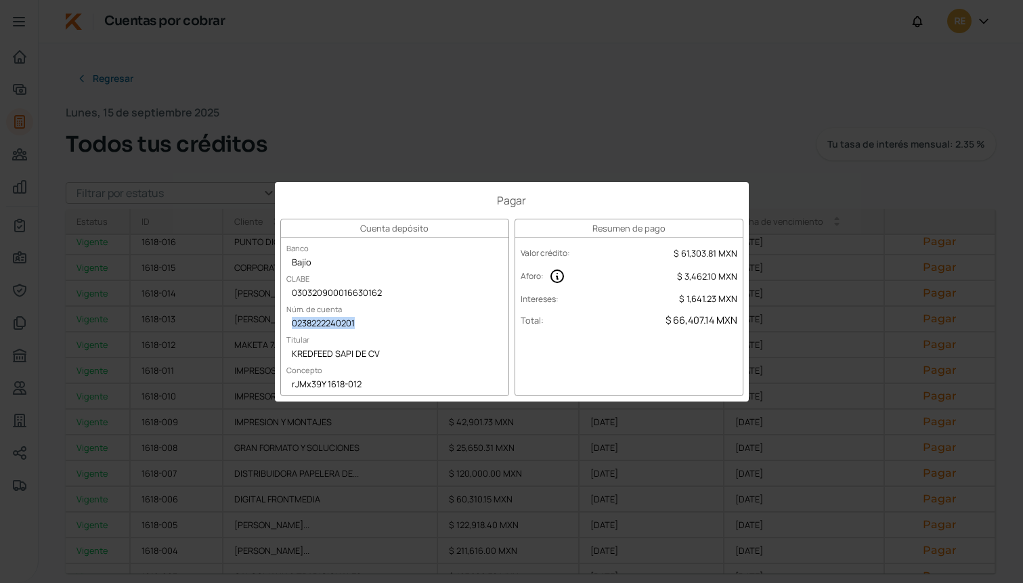
click at [368, 330] on div "0238222240201" at bounding box center [394, 324] width 227 height 20
click at [328, 324] on div "0238222240201" at bounding box center [394, 324] width 227 height 20
click at [160, 163] on div "Pagar Cuenta depósito Banco Bajío CLABE 030320900016630162 Núm. de cuenta 02382…" at bounding box center [511, 291] width 1023 height 583
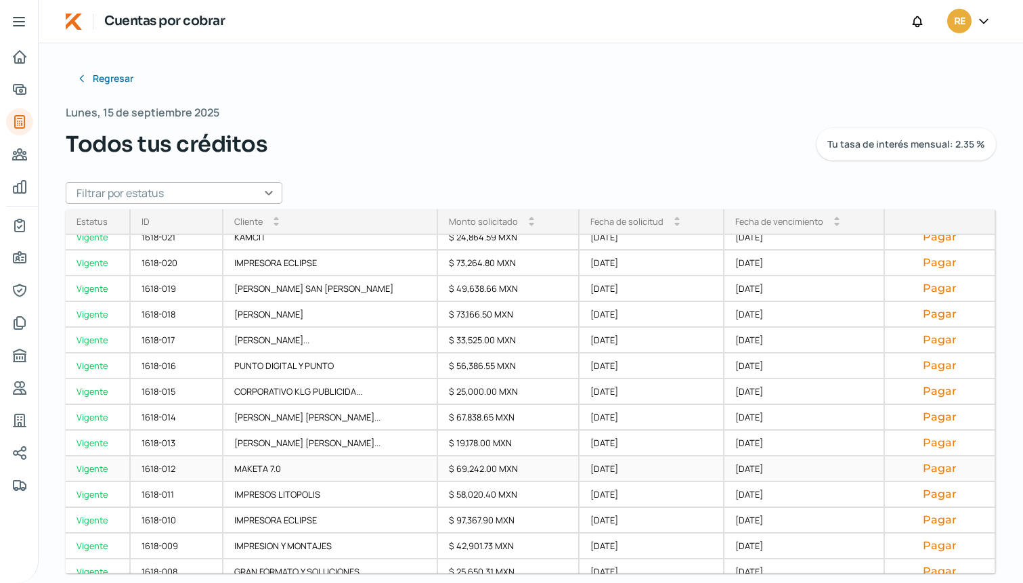
scroll to position [0, 0]
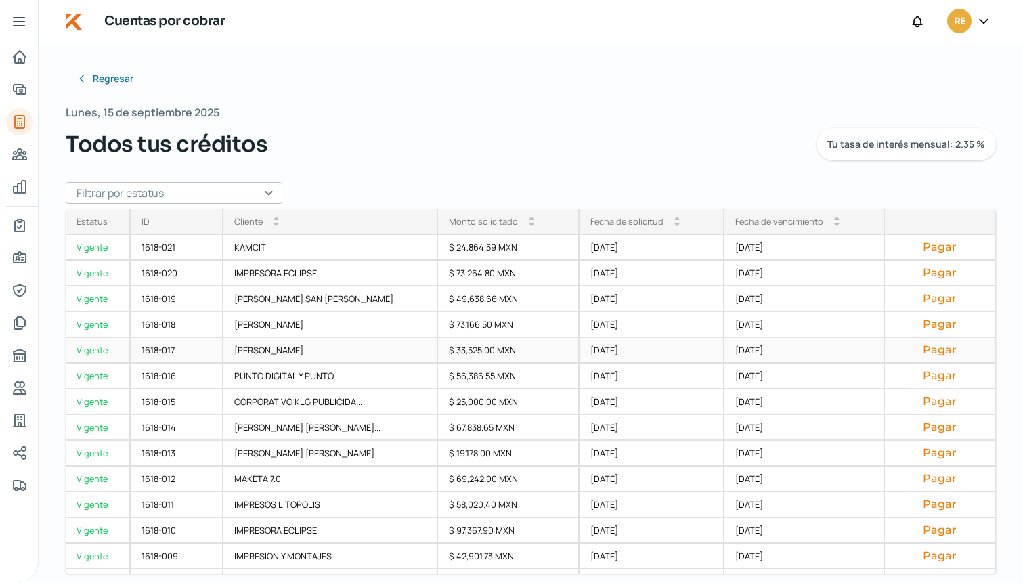
click at [934, 348] on button "Pagar" at bounding box center [940, 350] width 89 height 14
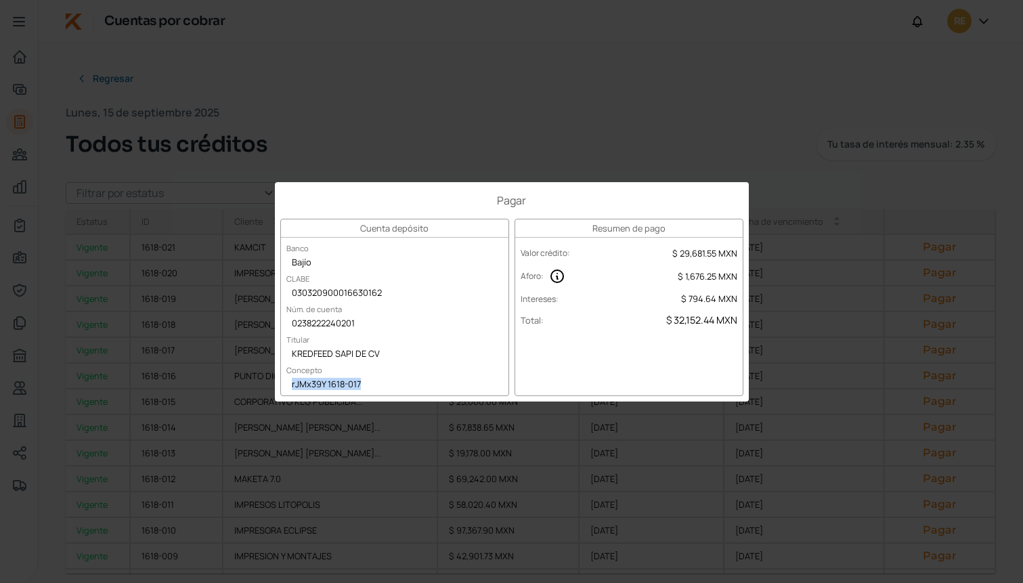
click at [175, 401] on div "Pagar Cuenta depósito Banco Bajío CLABE 030320900016630162 Núm. de cuenta 02382…" at bounding box center [511, 291] width 1023 height 583
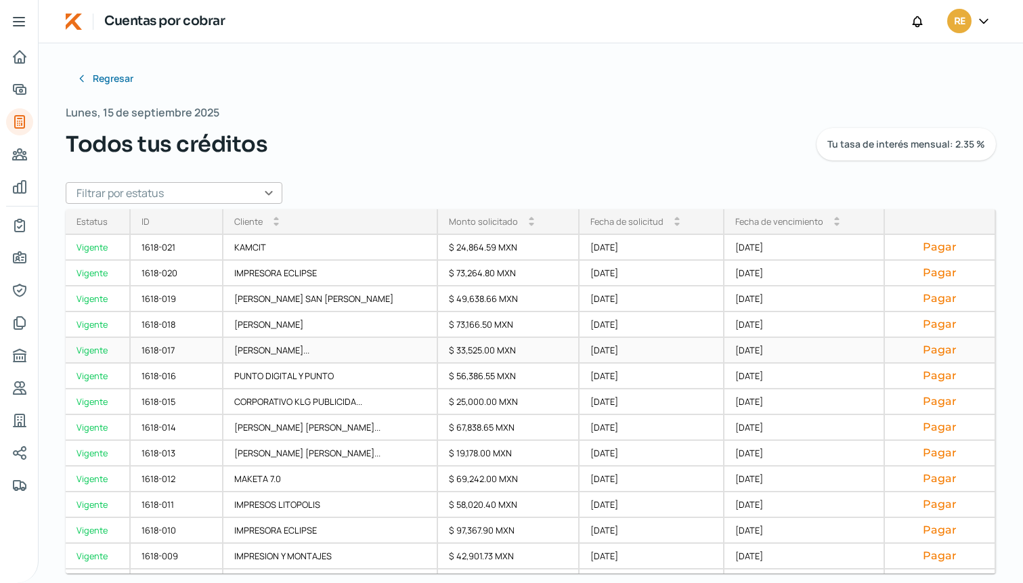
click at [929, 346] on button "Pagar" at bounding box center [940, 350] width 89 height 14
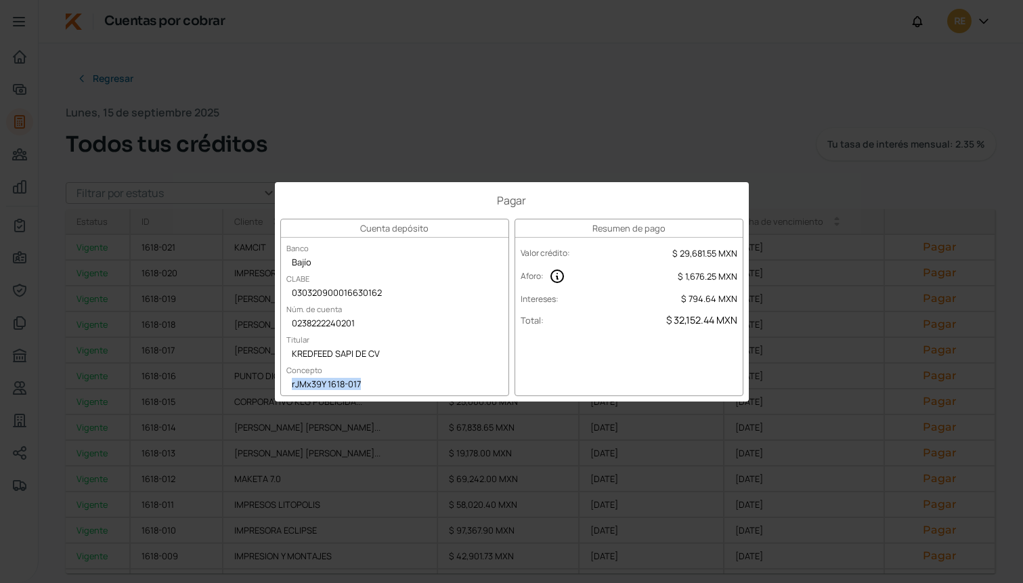
click at [132, 255] on div "Pagar Cuenta depósito Banco Bajío CLABE 030320900016630162 Núm. de cuenta 02382…" at bounding box center [511, 291] width 1023 height 583
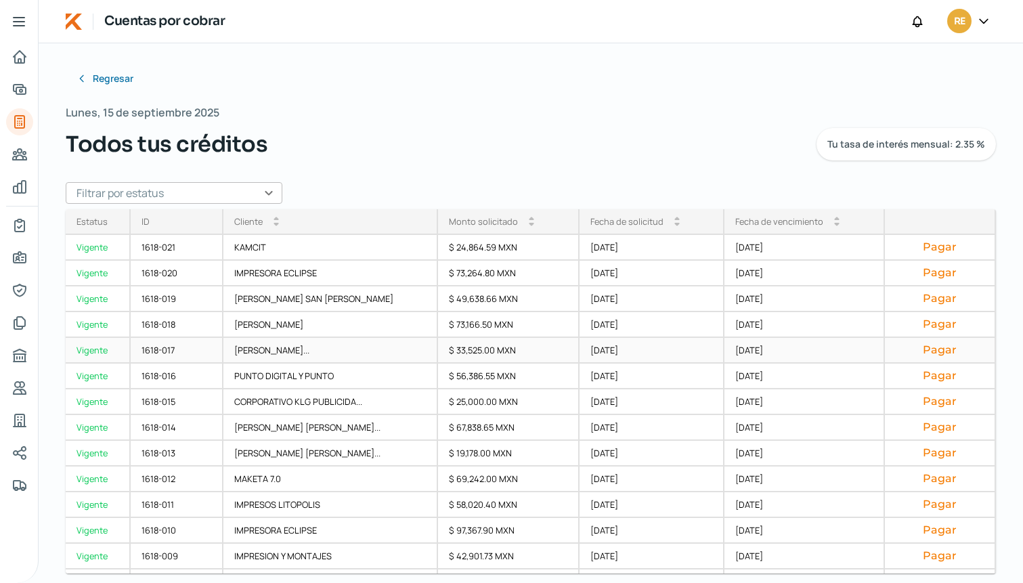
click at [927, 347] on button "Pagar" at bounding box center [940, 350] width 89 height 14
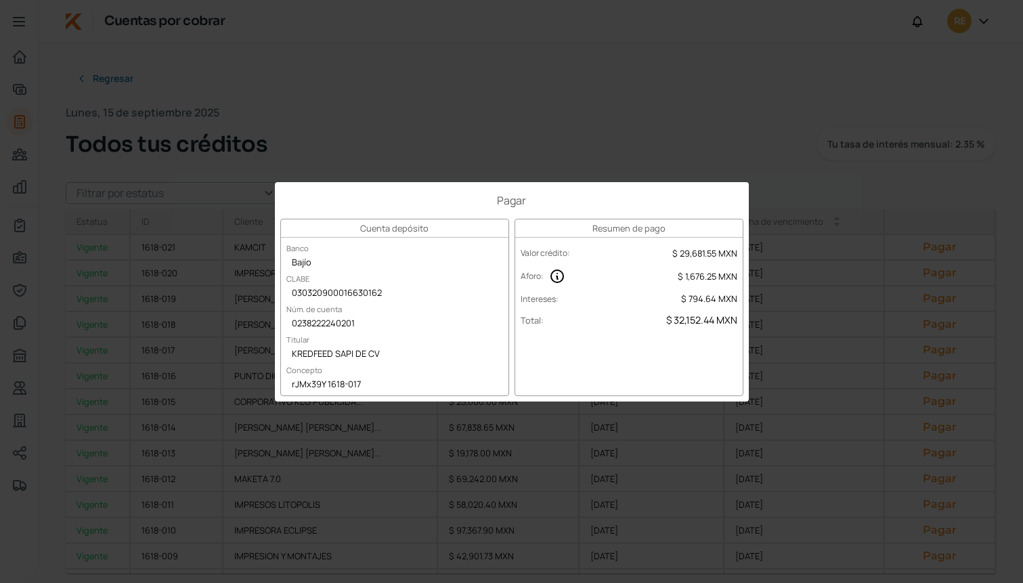
click at [231, 88] on div "Pagar Cuenta depósito Banco Bajío CLABE 030320900016630162 Núm. de cuenta 02382…" at bounding box center [511, 291] width 1023 height 583
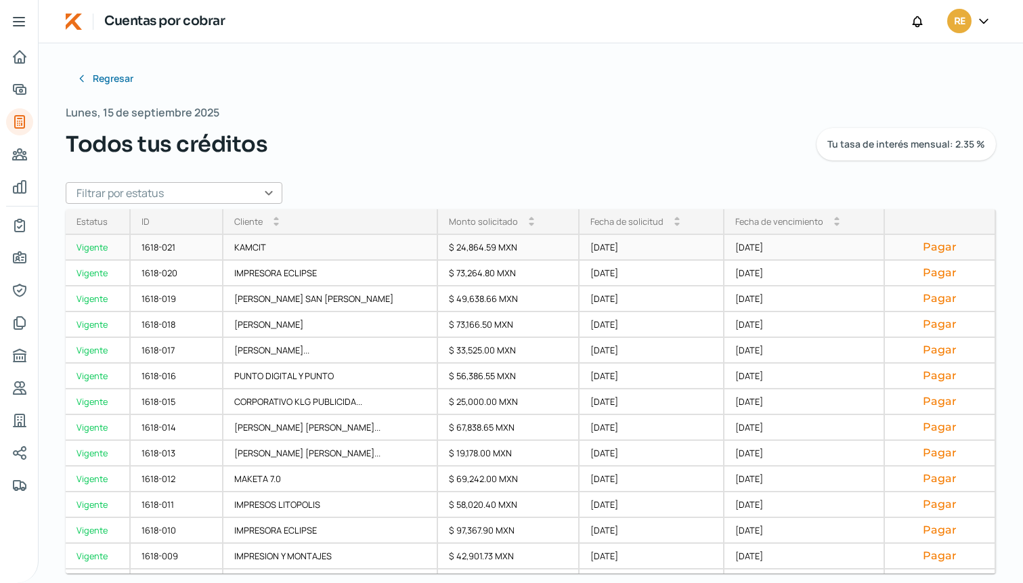
click at [923, 247] on button "Pagar" at bounding box center [940, 247] width 89 height 14
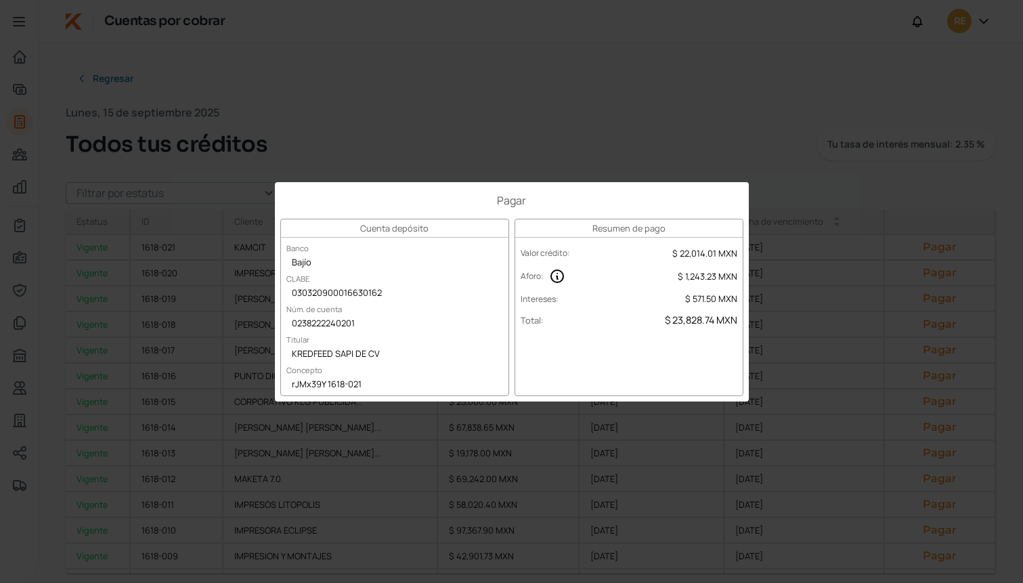
click at [276, 334] on div "Pagar Cuenta depósito Banco Bajío CLABE 030320900016630162 Núm. de cuenta 02382…" at bounding box center [511, 291] width 1023 height 583
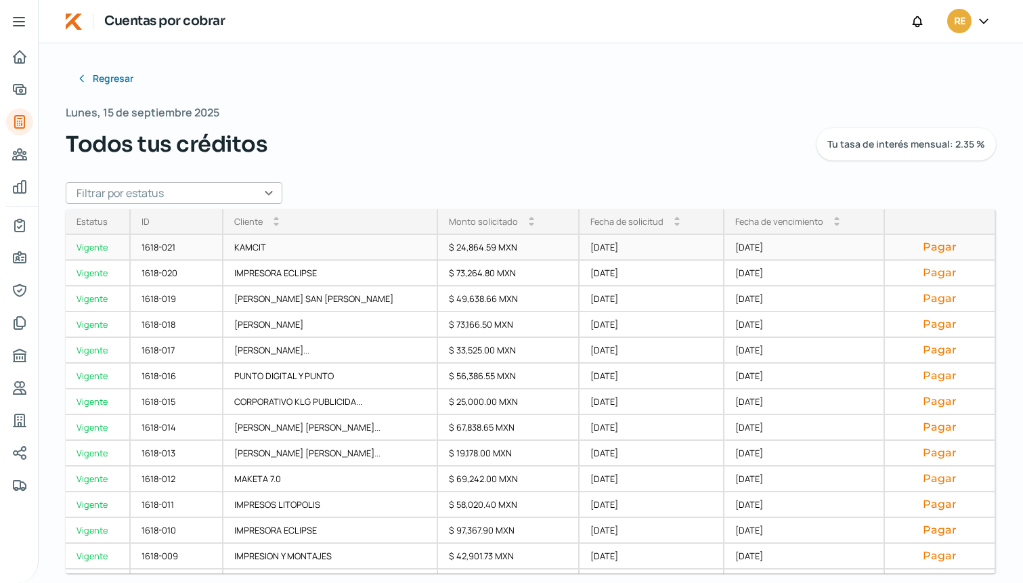
click at [929, 249] on button "Pagar" at bounding box center [940, 247] width 89 height 14
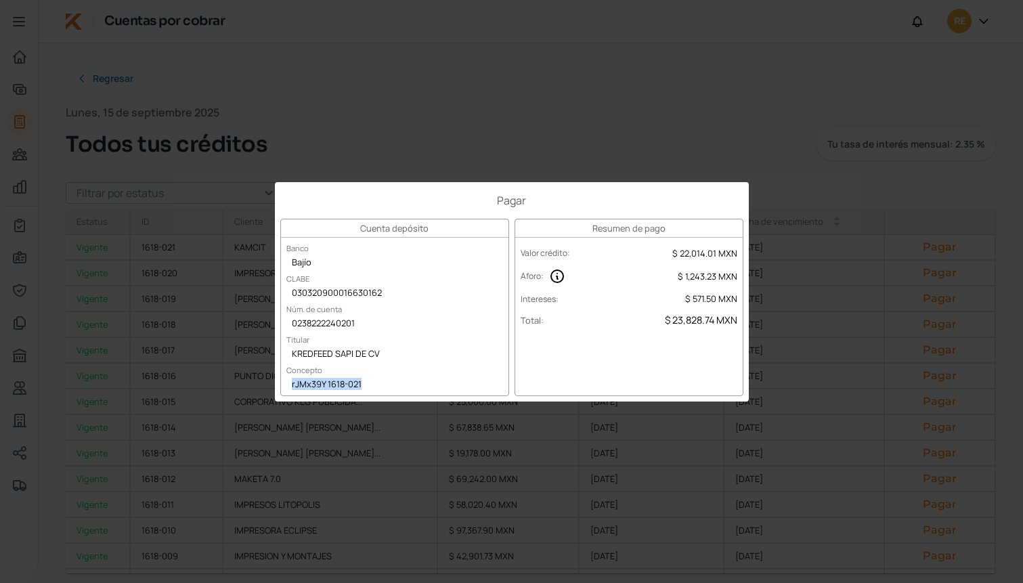
click at [217, 69] on div "Pagar Cuenta depósito Banco Bajío CLABE 030320900016630162 Núm. de cuenta 02382…" at bounding box center [511, 291] width 1023 height 583
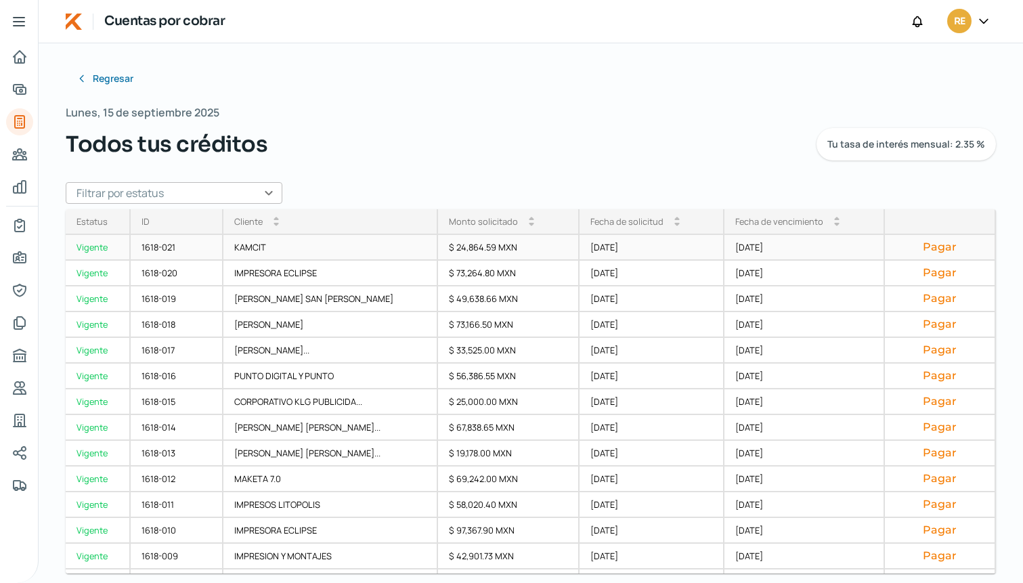
click at [931, 244] on button "Pagar" at bounding box center [940, 247] width 89 height 14
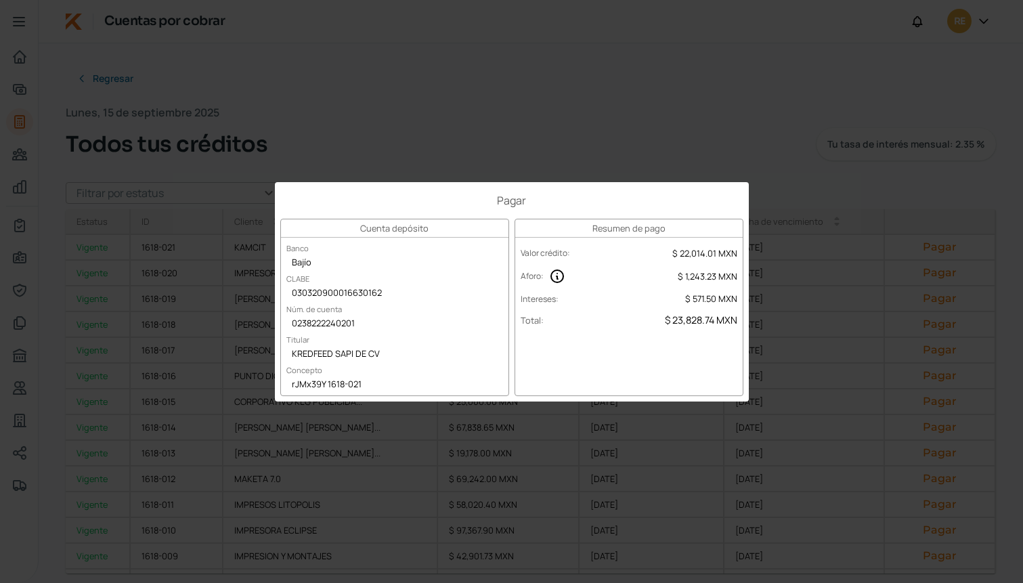
click at [169, 49] on div "Pagar Cuenta depósito Banco Bajío CLABE 030320900016630162 Núm. de cuenta 02382…" at bounding box center [511, 291] width 1023 height 583
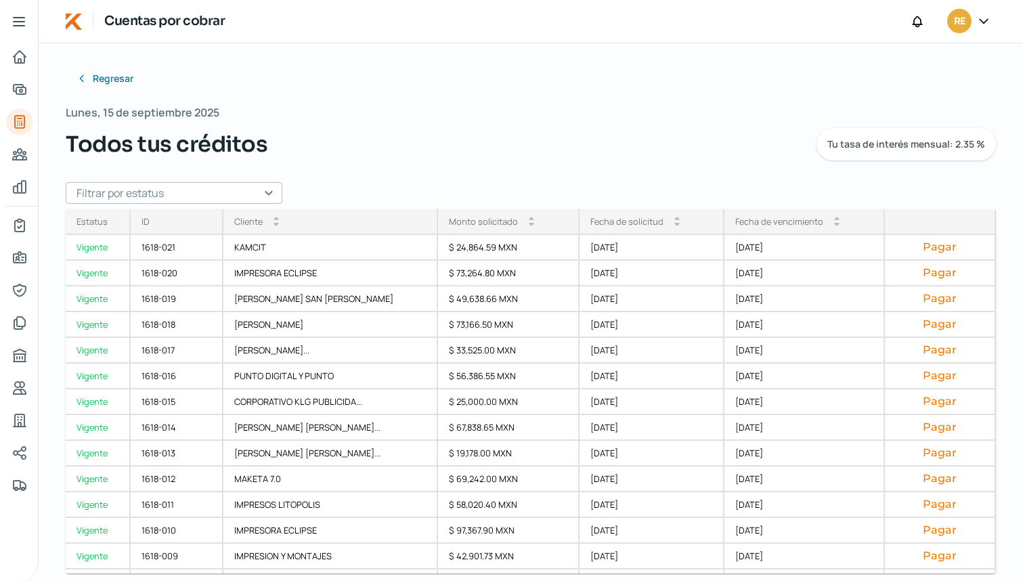
click at [981, 17] on icon at bounding box center [984, 21] width 14 height 14
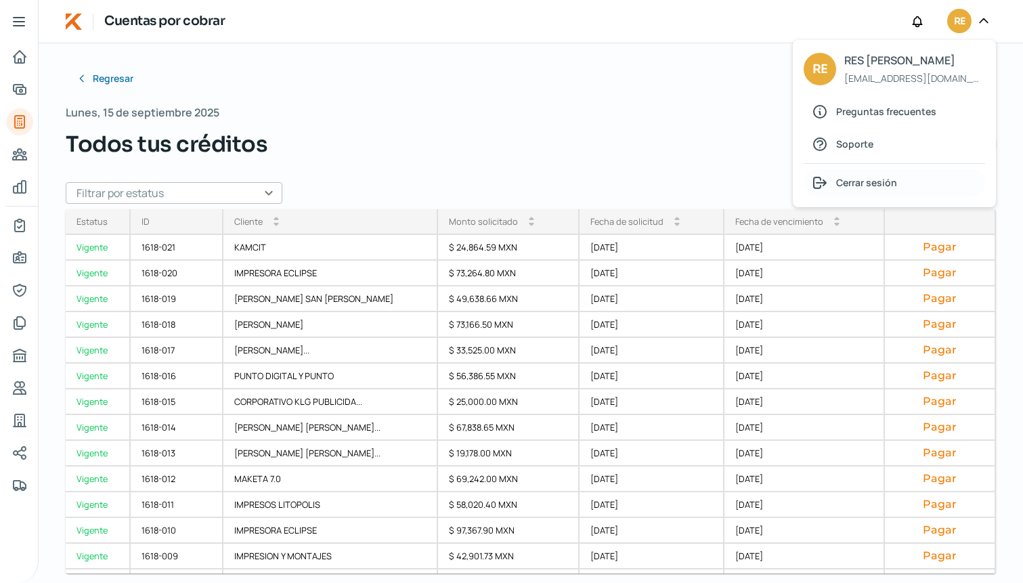
click at [859, 185] on span "Cerrar sesión" at bounding box center [866, 182] width 61 height 17
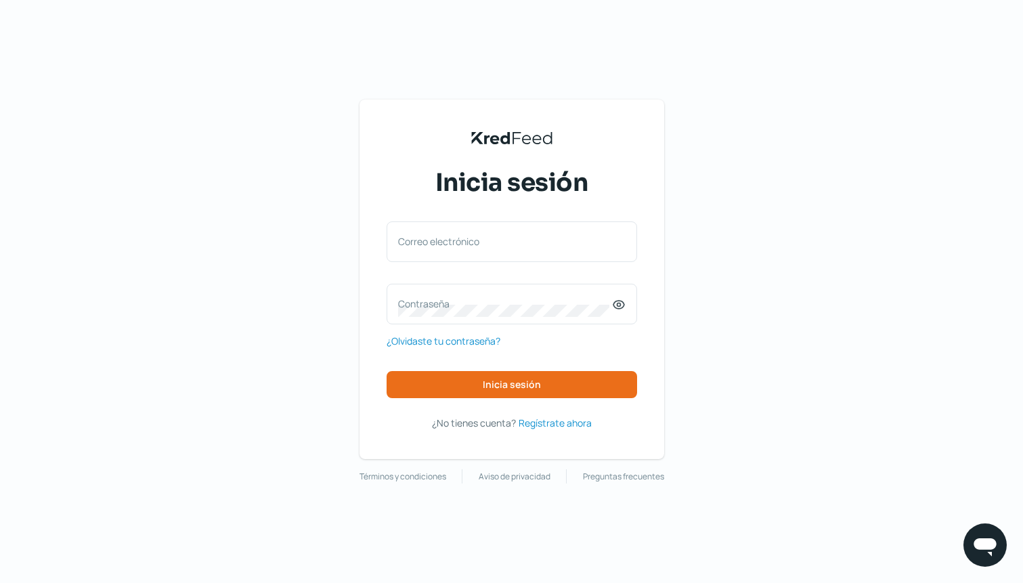
click at [179, 154] on div "KredFeed's Black Logo Inicia sesión Correo electrónico Contraseña ¿Olvidaste tu…" at bounding box center [511, 291] width 1023 height 583
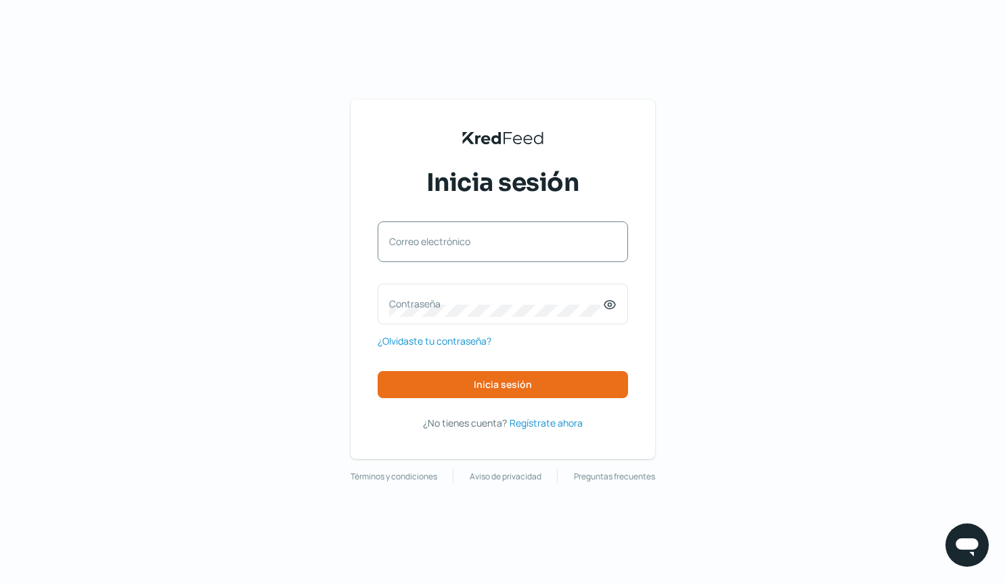
click at [504, 243] on label "Correo electrónico" at bounding box center [496, 241] width 214 height 13
click at [504, 243] on input "Correo electrónico" at bounding box center [502, 248] width 227 height 12
type input "t"
type input "[EMAIL_ADDRESS][DOMAIN_NAME]"
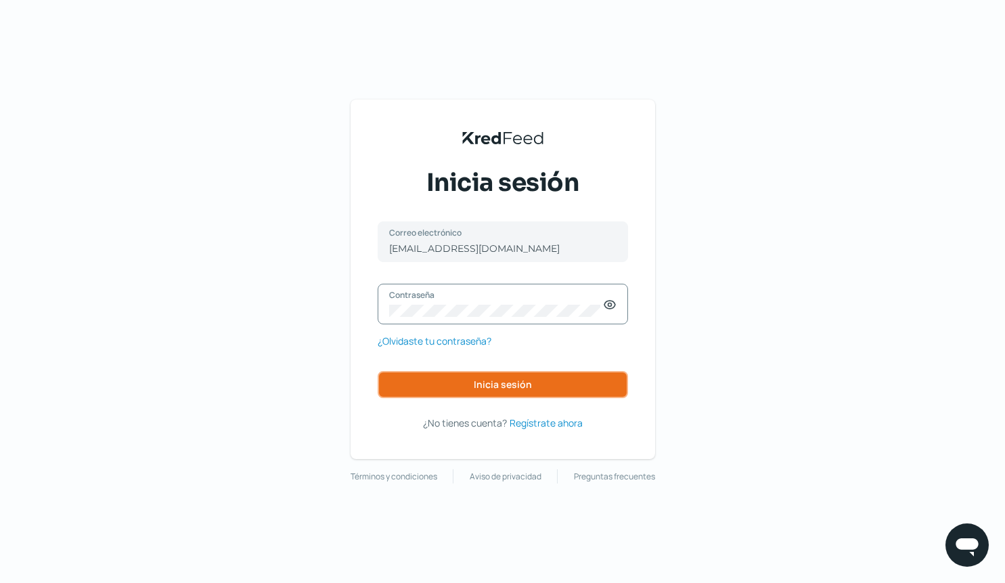
click at [518, 385] on span "Inicia sesión" at bounding box center [503, 384] width 58 height 9
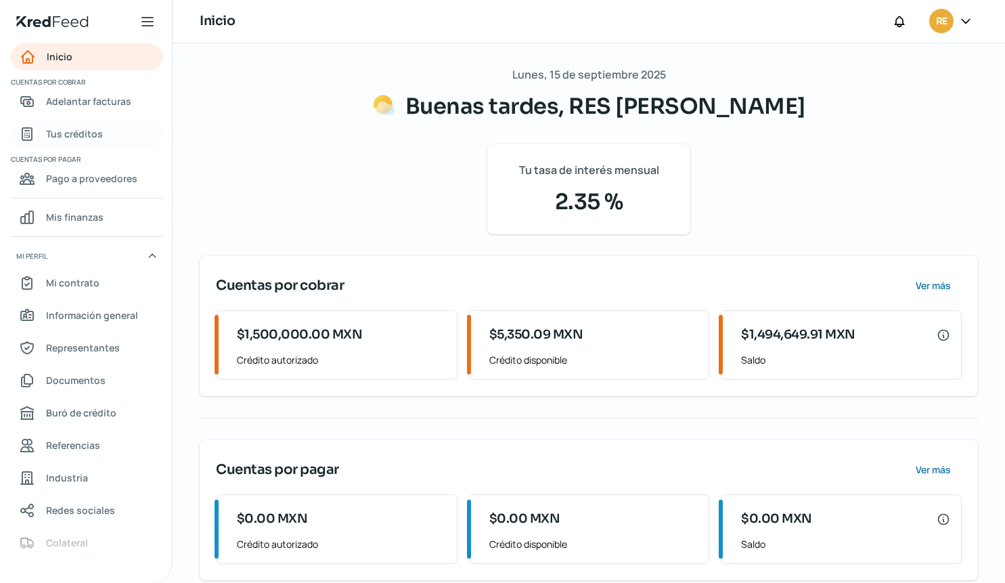
click at [83, 136] on span "Tus créditos" at bounding box center [74, 133] width 57 height 17
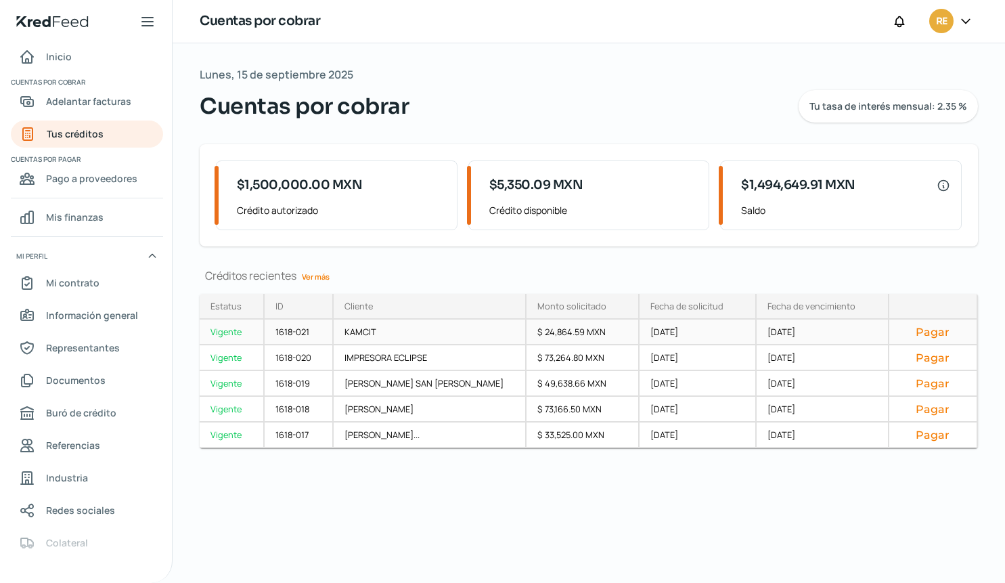
click at [934, 334] on button "Pagar" at bounding box center [933, 332] width 66 height 14
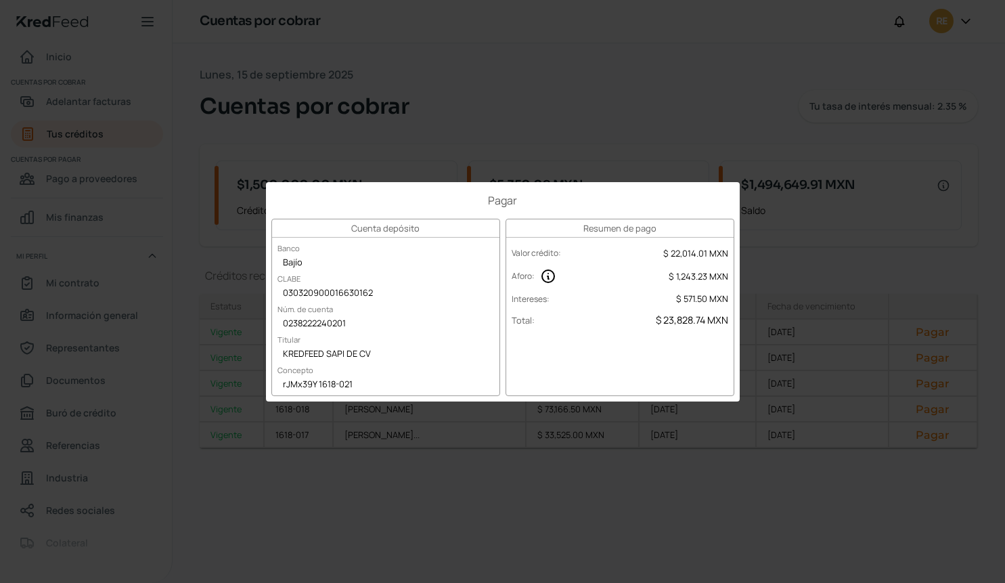
click at [675, 135] on div "Pagar Cuenta depósito Banco Bajío CLABE 030320900016630162 Núm. de cuenta 02382…" at bounding box center [502, 291] width 1005 height 583
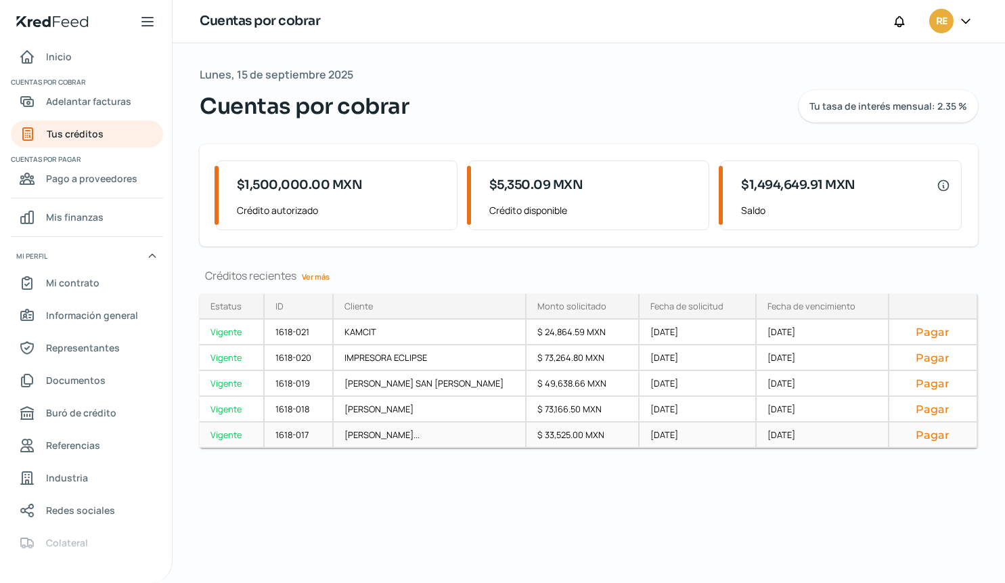
click at [926, 434] on button "Pagar" at bounding box center [933, 435] width 66 height 14
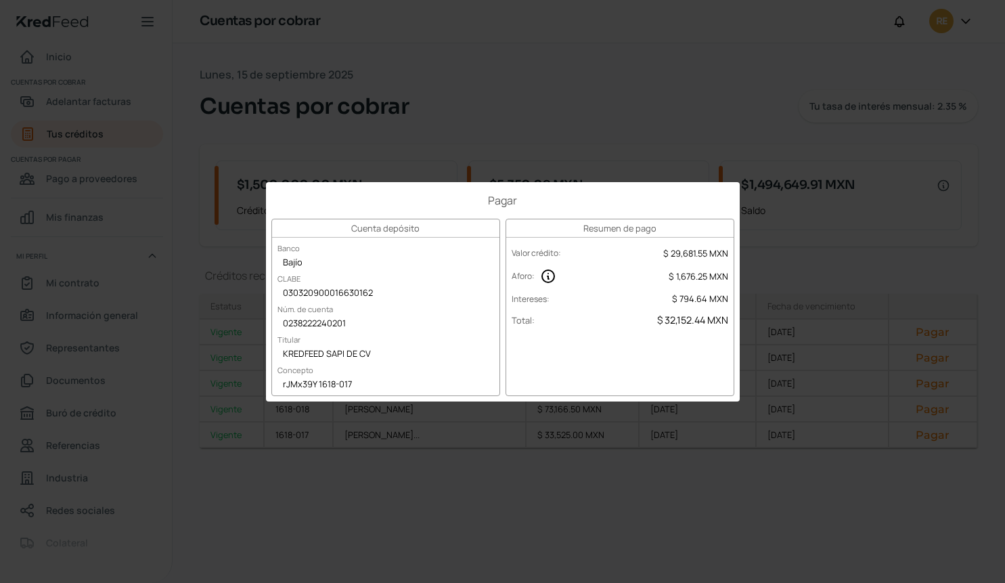
click at [595, 127] on div "Pagar Cuenta depósito Banco Bajío CLABE 030320900016630162 Núm. de cuenta 02382…" at bounding box center [502, 291] width 1005 height 583
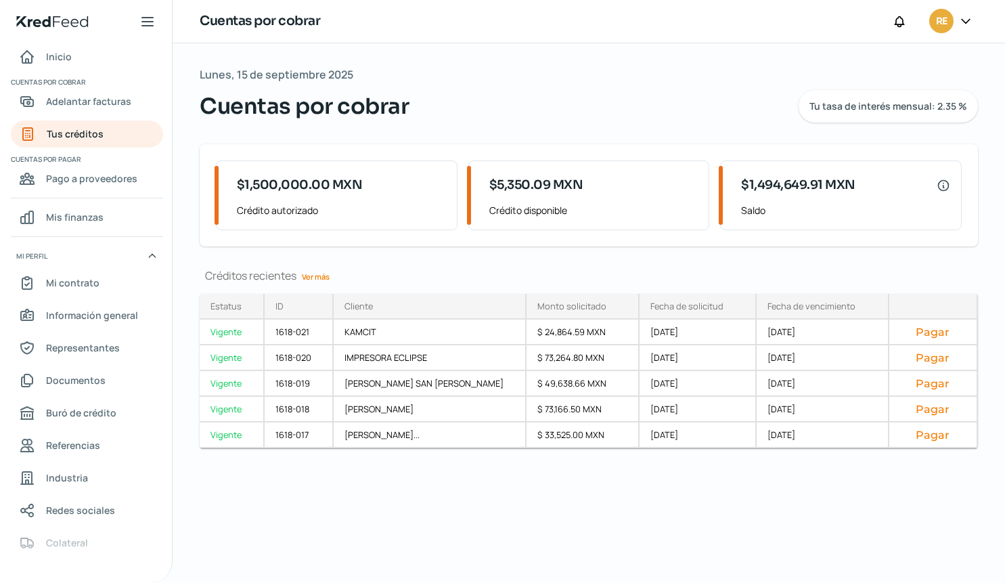
click at [317, 276] on link "Ver más" at bounding box center [315, 276] width 39 height 21
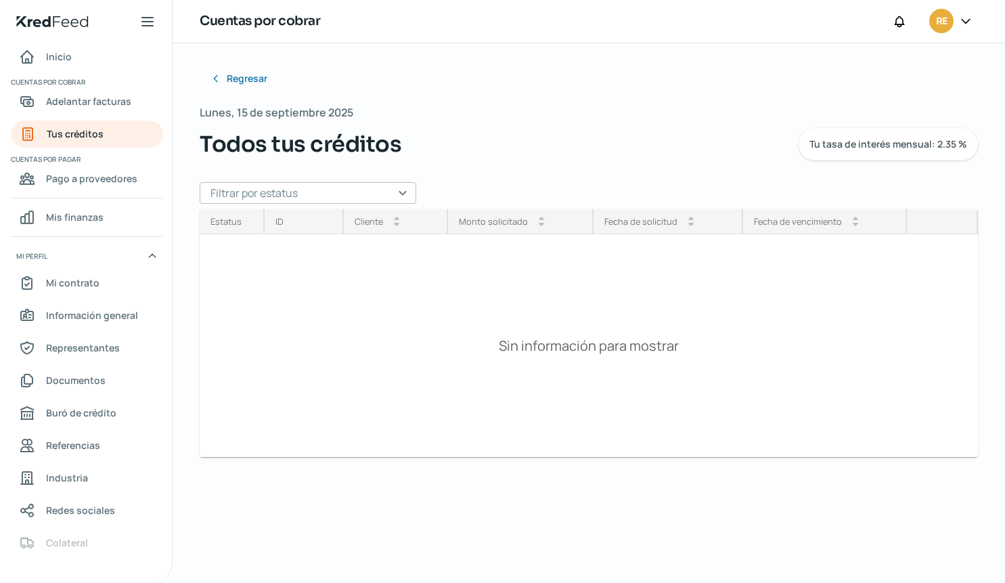
click at [408, 191] on input "text" at bounding box center [308, 193] width 217 height 22
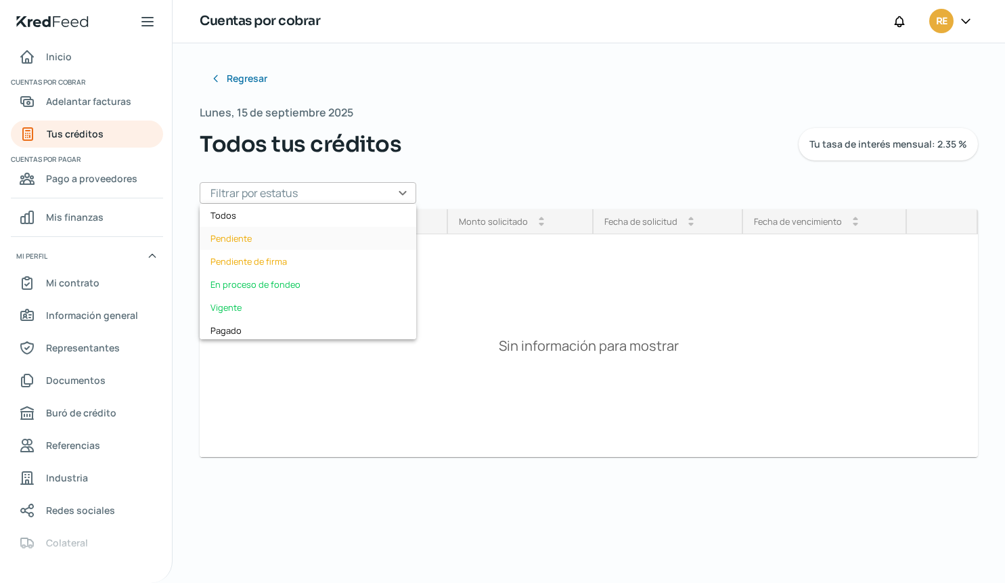
click at [249, 240] on div "Pendiente" at bounding box center [308, 238] width 217 height 23
type input "Pendiente"
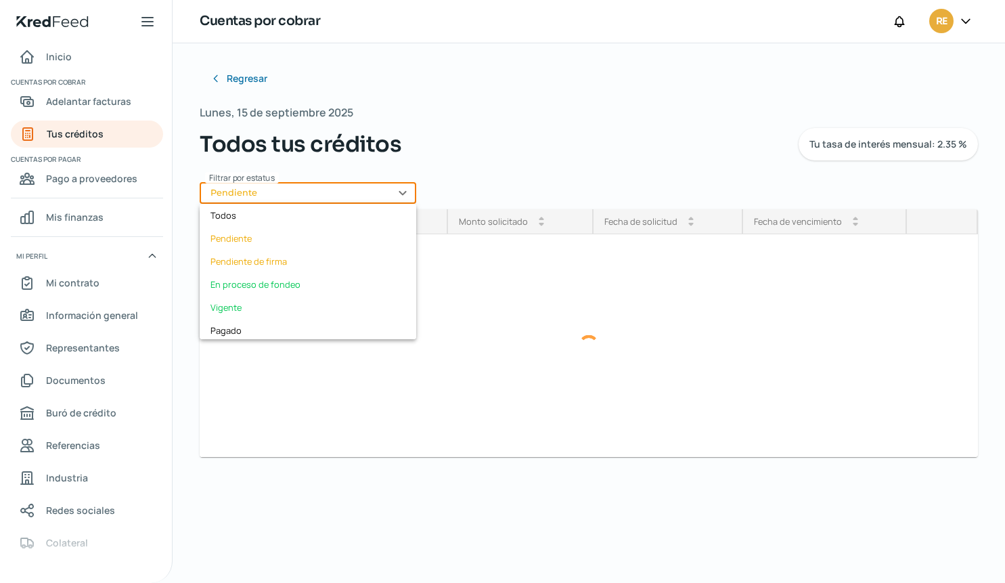
click at [402, 190] on input "Pendiente" at bounding box center [308, 193] width 217 height 22
click at [248, 218] on div "Todos" at bounding box center [308, 215] width 217 height 23
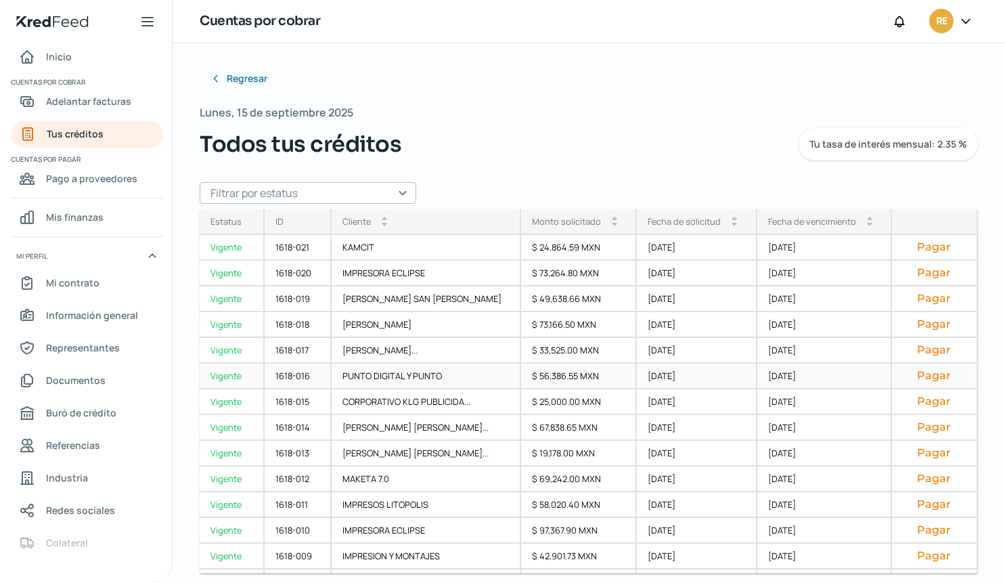
click at [919, 381] on button "Pagar" at bounding box center [934, 376] width 63 height 14
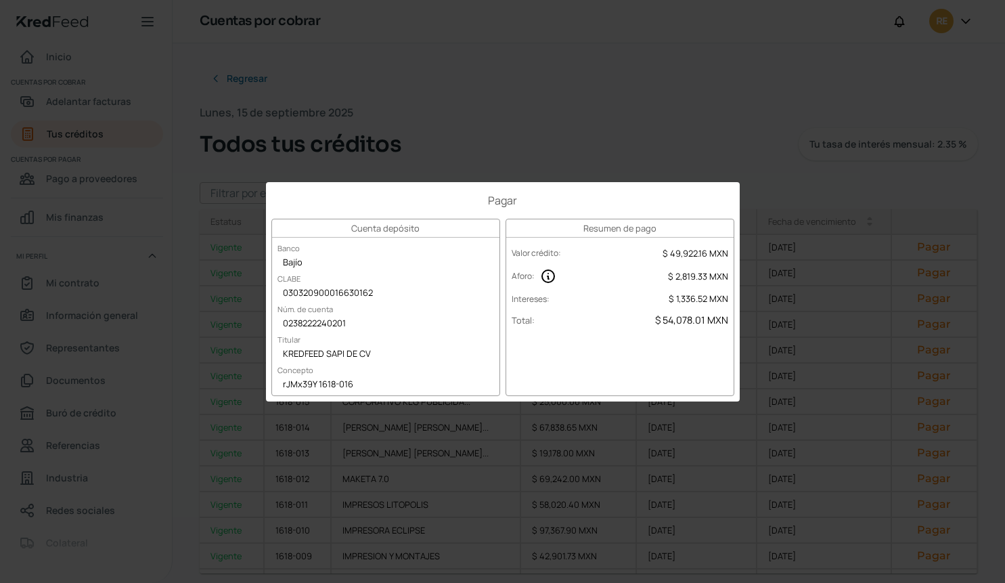
click at [787, 325] on div "Pagar Cuenta depósito Banco Bajío CLABE 030320900016630162 Núm. de cuenta 02382…" at bounding box center [502, 291] width 1005 height 583
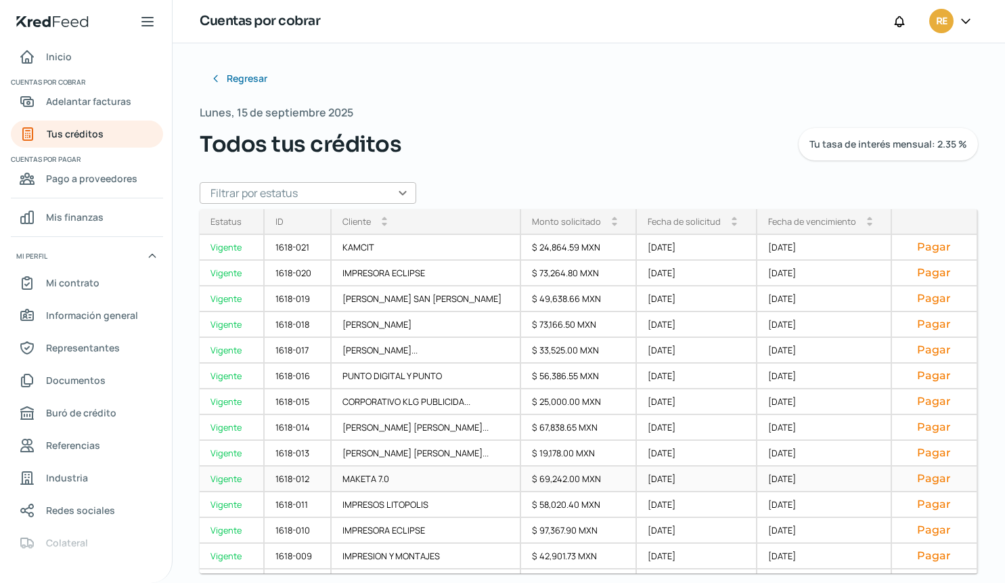
click at [926, 479] on button "Pagar" at bounding box center [934, 479] width 63 height 14
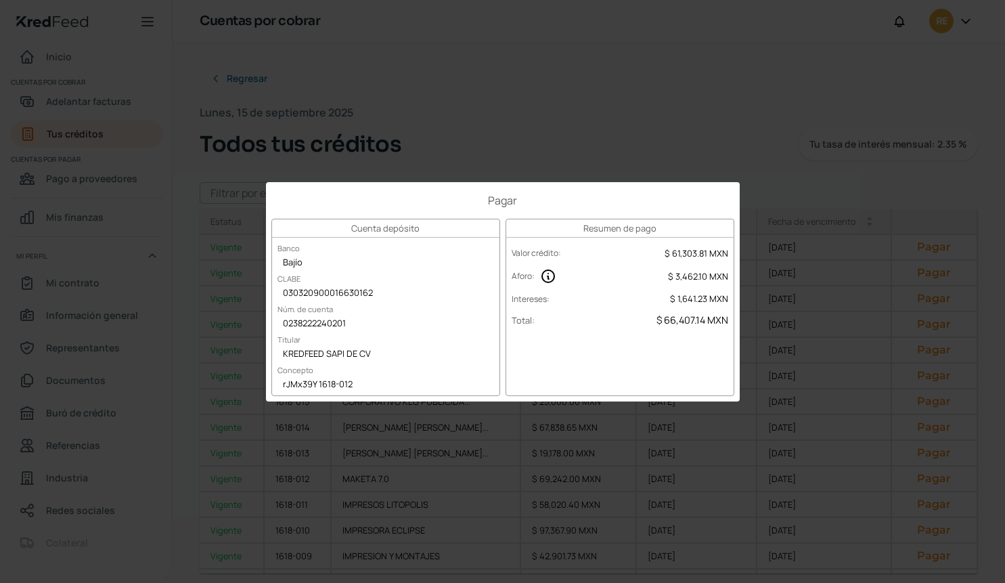
click at [761, 112] on div "Pagar Cuenta depósito Banco Bajío CLABE 030320900016630162 Núm. de cuenta 02382…" at bounding box center [502, 291] width 1005 height 583
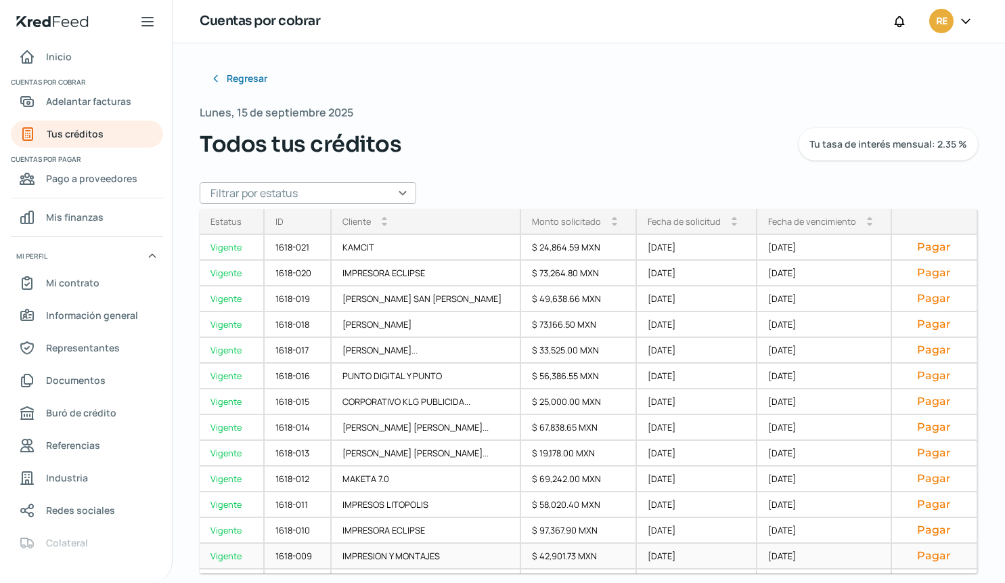
click at [919, 555] on button "Pagar" at bounding box center [934, 556] width 63 height 14
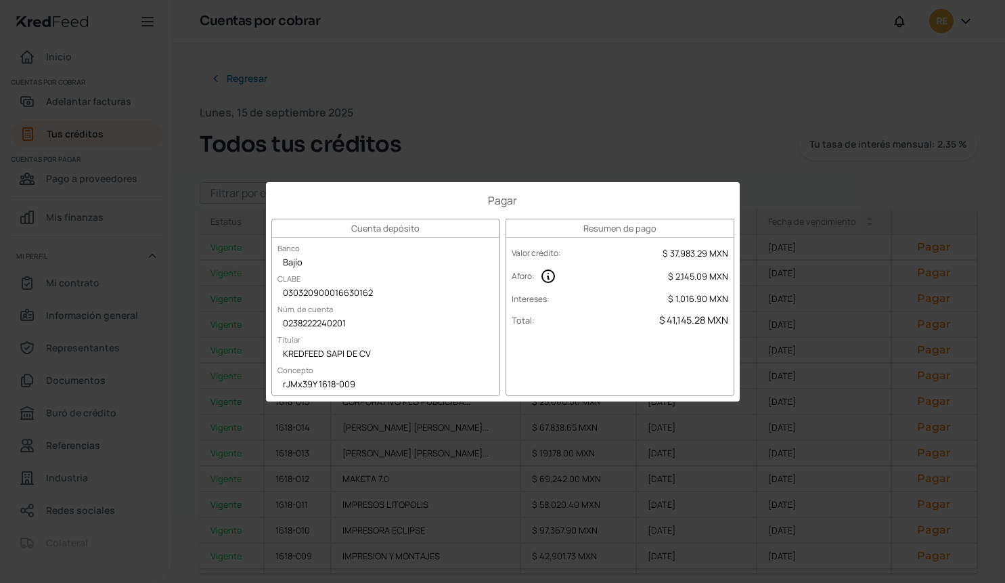
click at [525, 68] on div "Pagar Cuenta depósito Banco Bajío CLABE 030320900016630162 Núm. de cuenta 02382…" at bounding box center [502, 291] width 1005 height 583
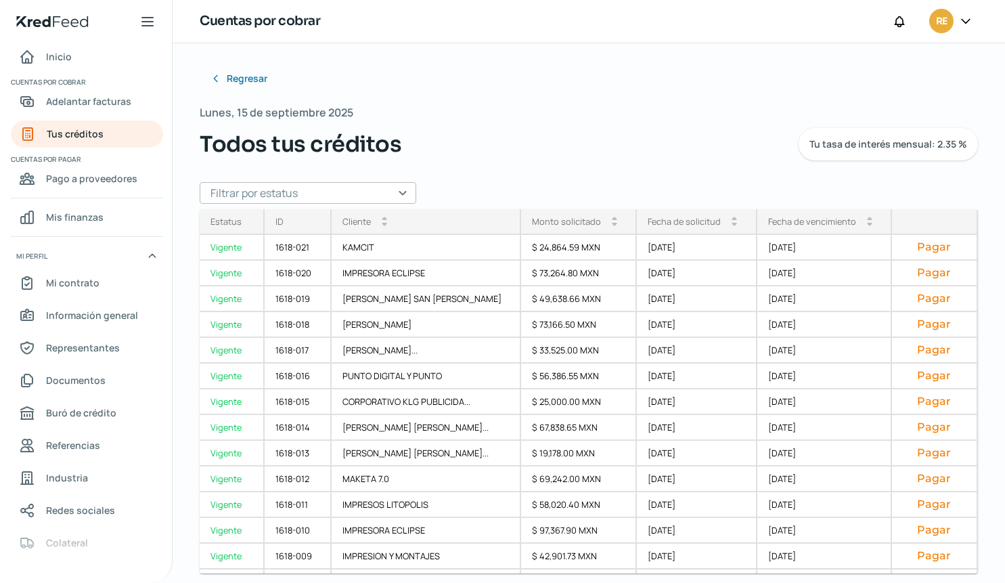
click at [959, 18] on icon at bounding box center [966, 21] width 14 height 14
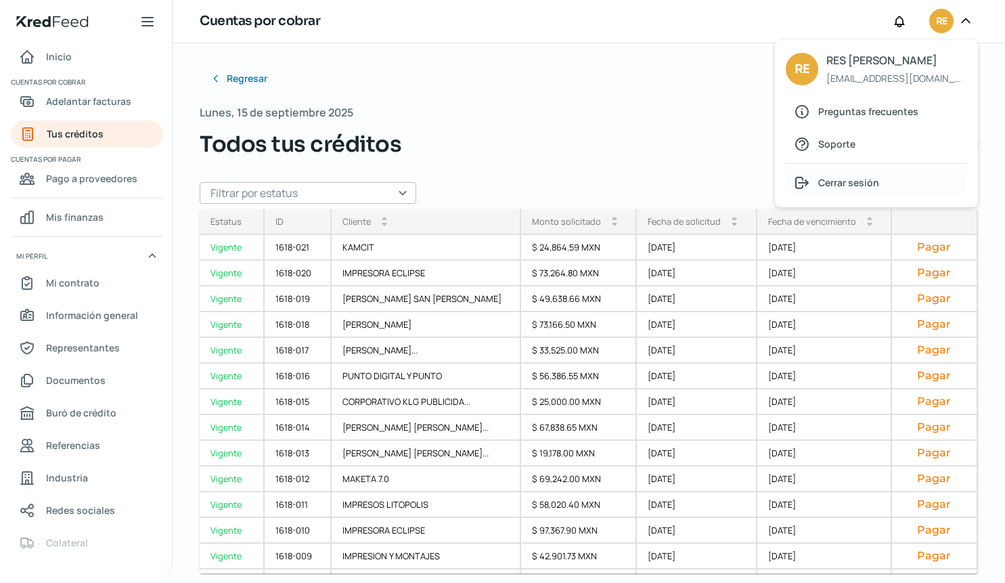
click at [833, 187] on span "Cerrar sesión" at bounding box center [848, 182] width 61 height 17
